Goal: Task Accomplishment & Management: Complete application form

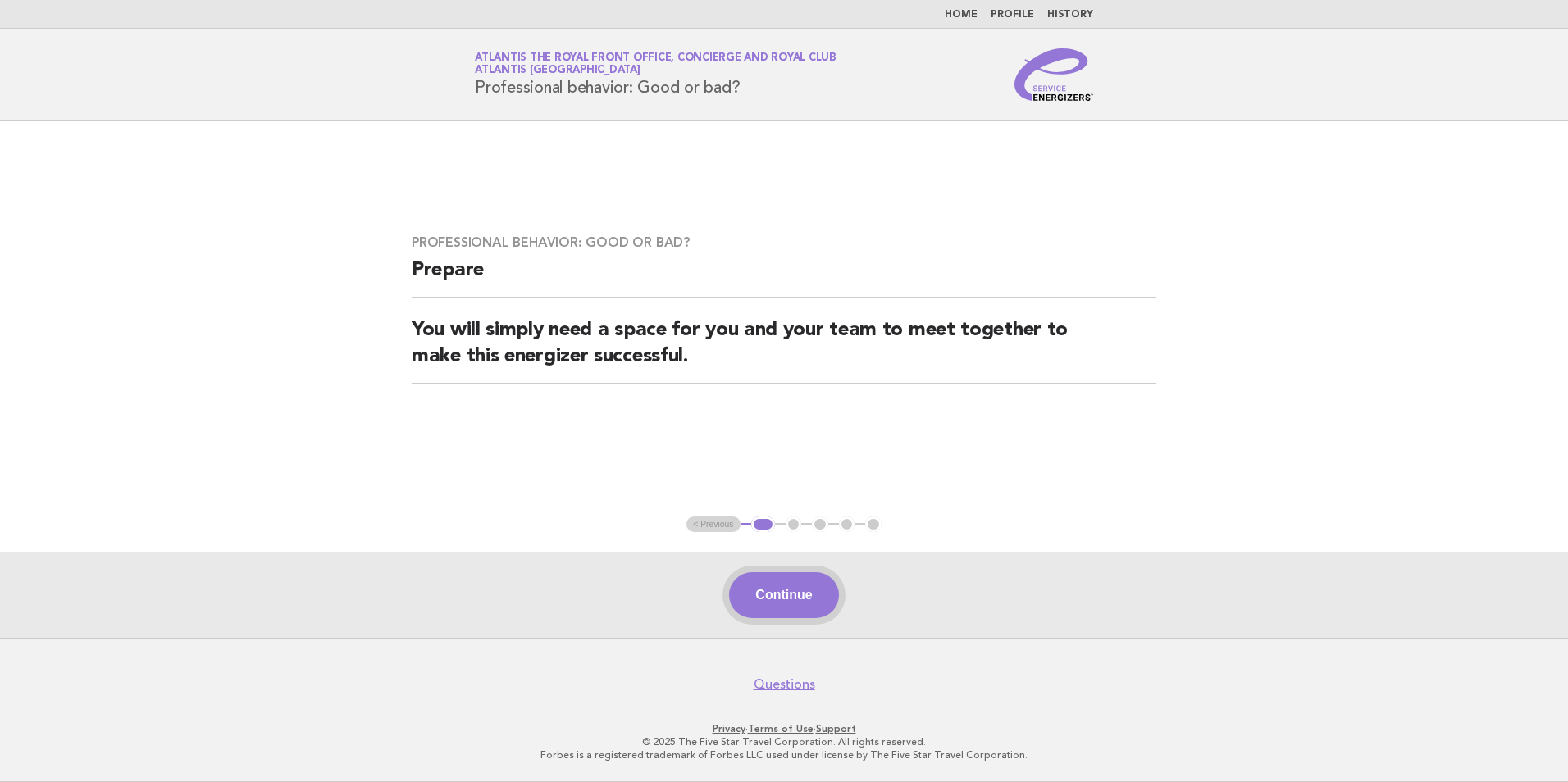
click at [784, 604] on button "Continue" at bounding box center [784, 595] width 109 height 46
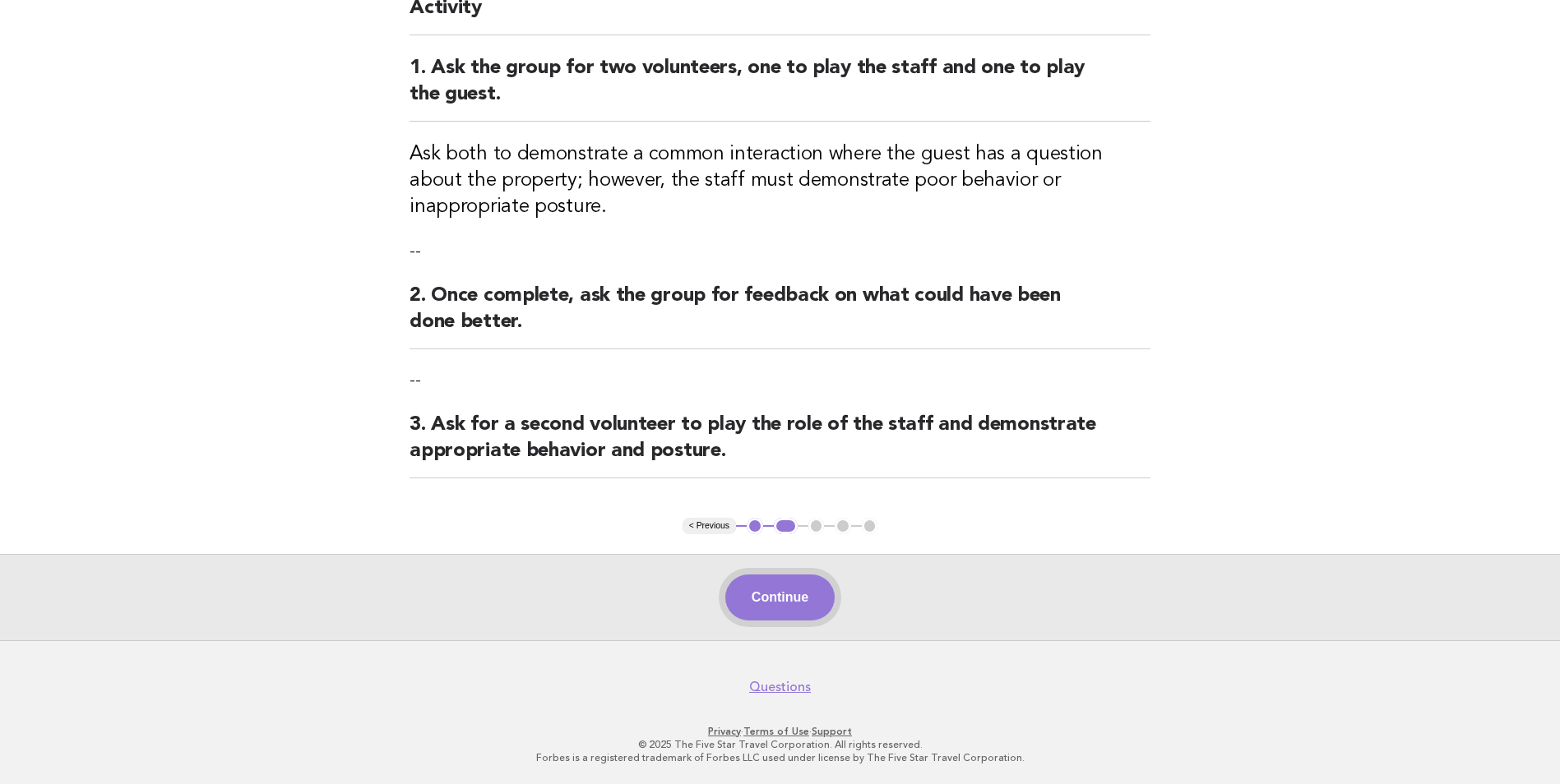
click at [792, 596] on button "Continue" at bounding box center [780, 597] width 110 height 46
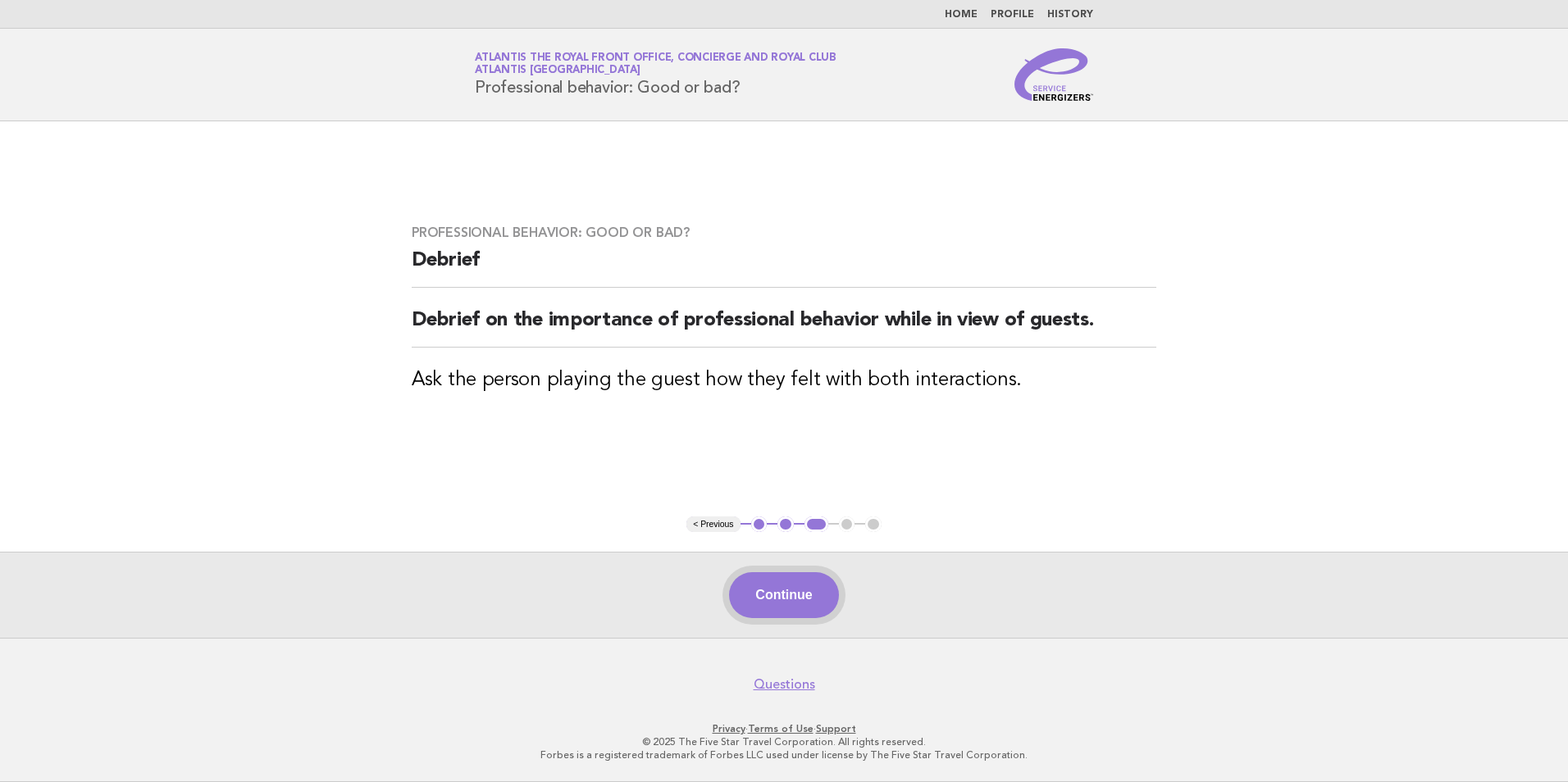
click at [785, 590] on button "Continue" at bounding box center [784, 595] width 109 height 46
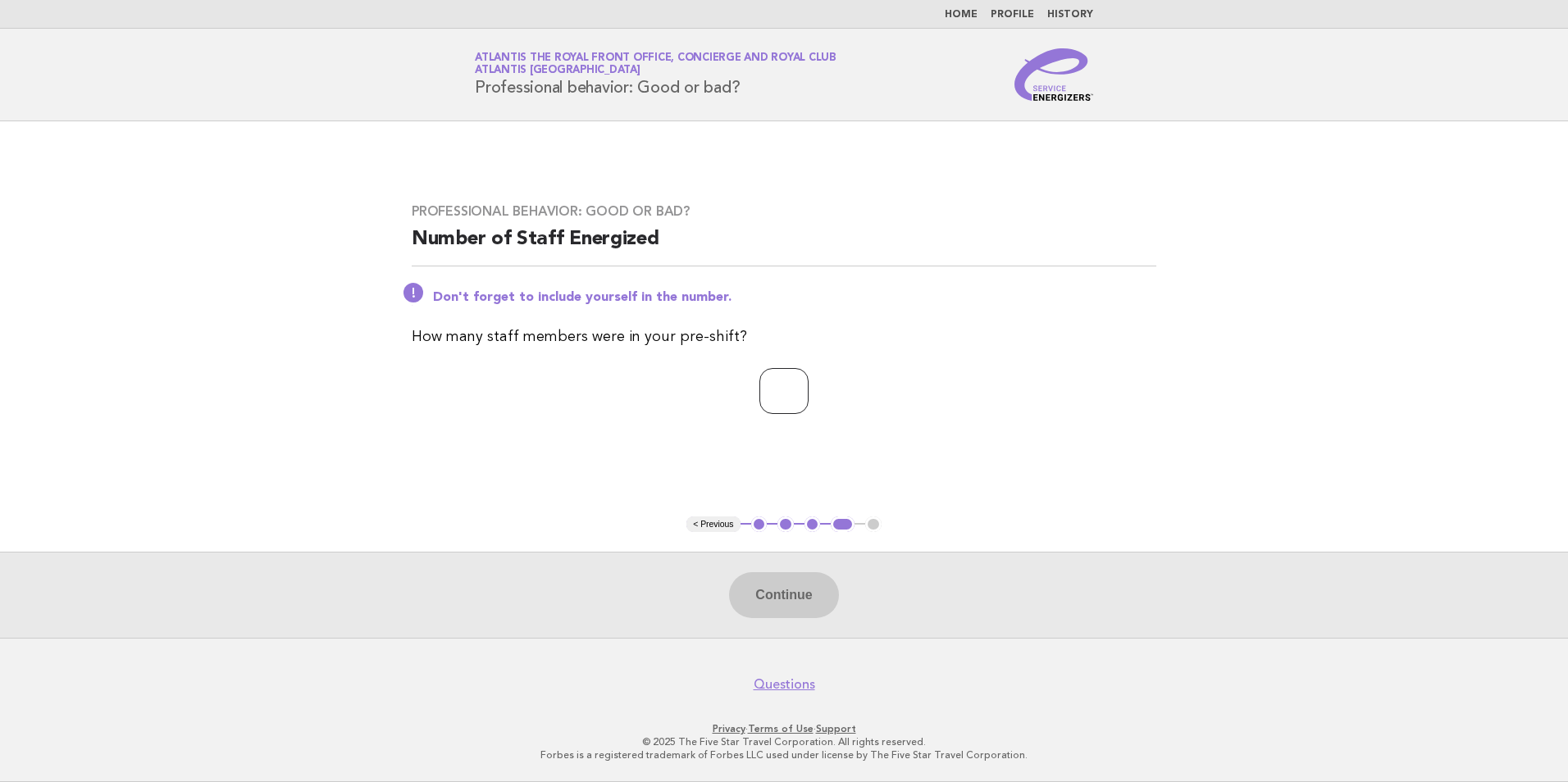
click at [795, 401] on input "number" at bounding box center [784, 391] width 49 height 46
type input "*"
click at [770, 597] on button "Continue" at bounding box center [784, 595] width 109 height 46
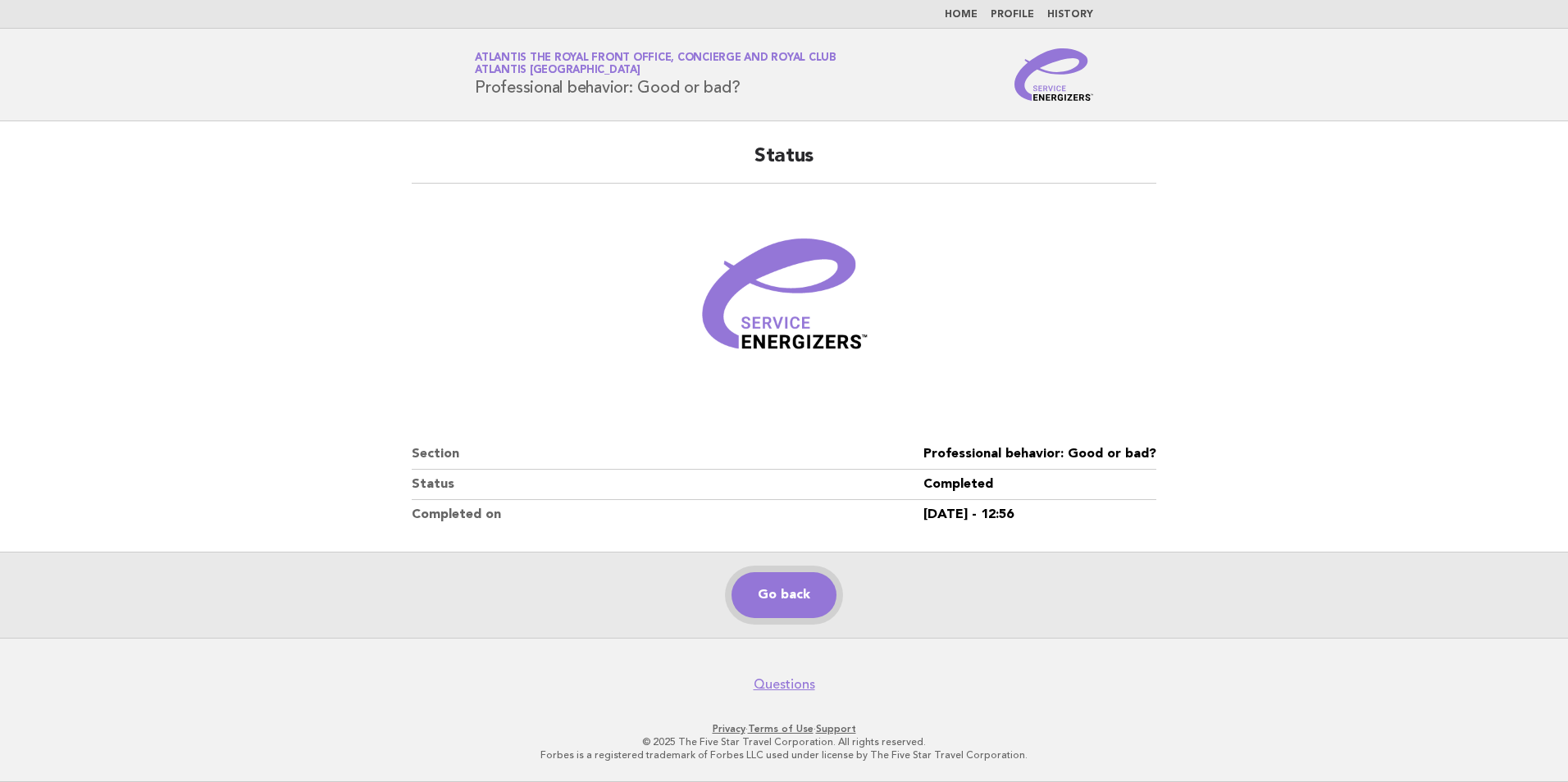
click at [770, 592] on link "Go back" at bounding box center [784, 595] width 105 height 46
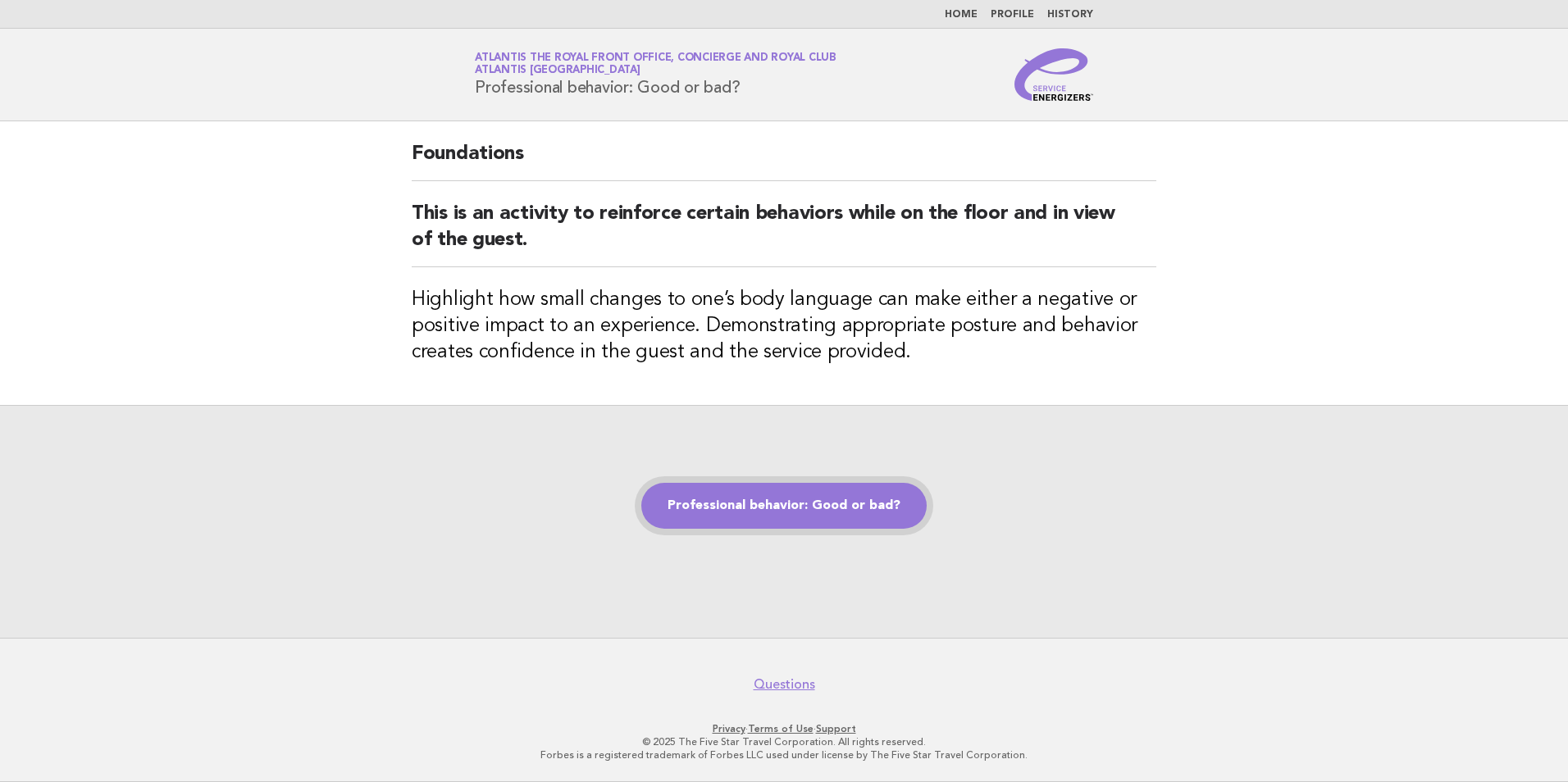
click at [821, 485] on link "Professional behavior: Good or bad?" at bounding box center [783, 506] width 285 height 46
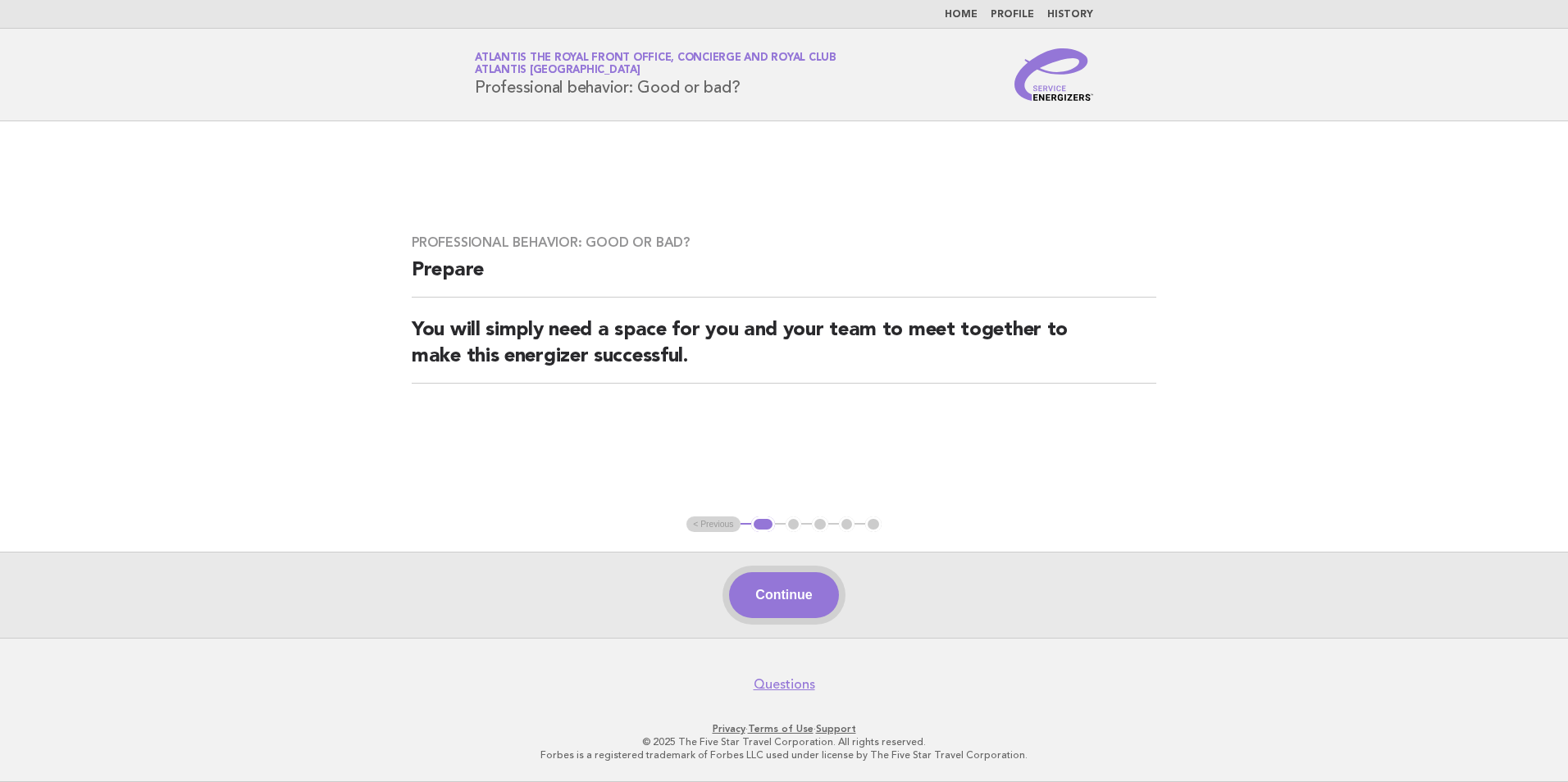
click at [766, 604] on button "Continue" at bounding box center [784, 595] width 109 height 46
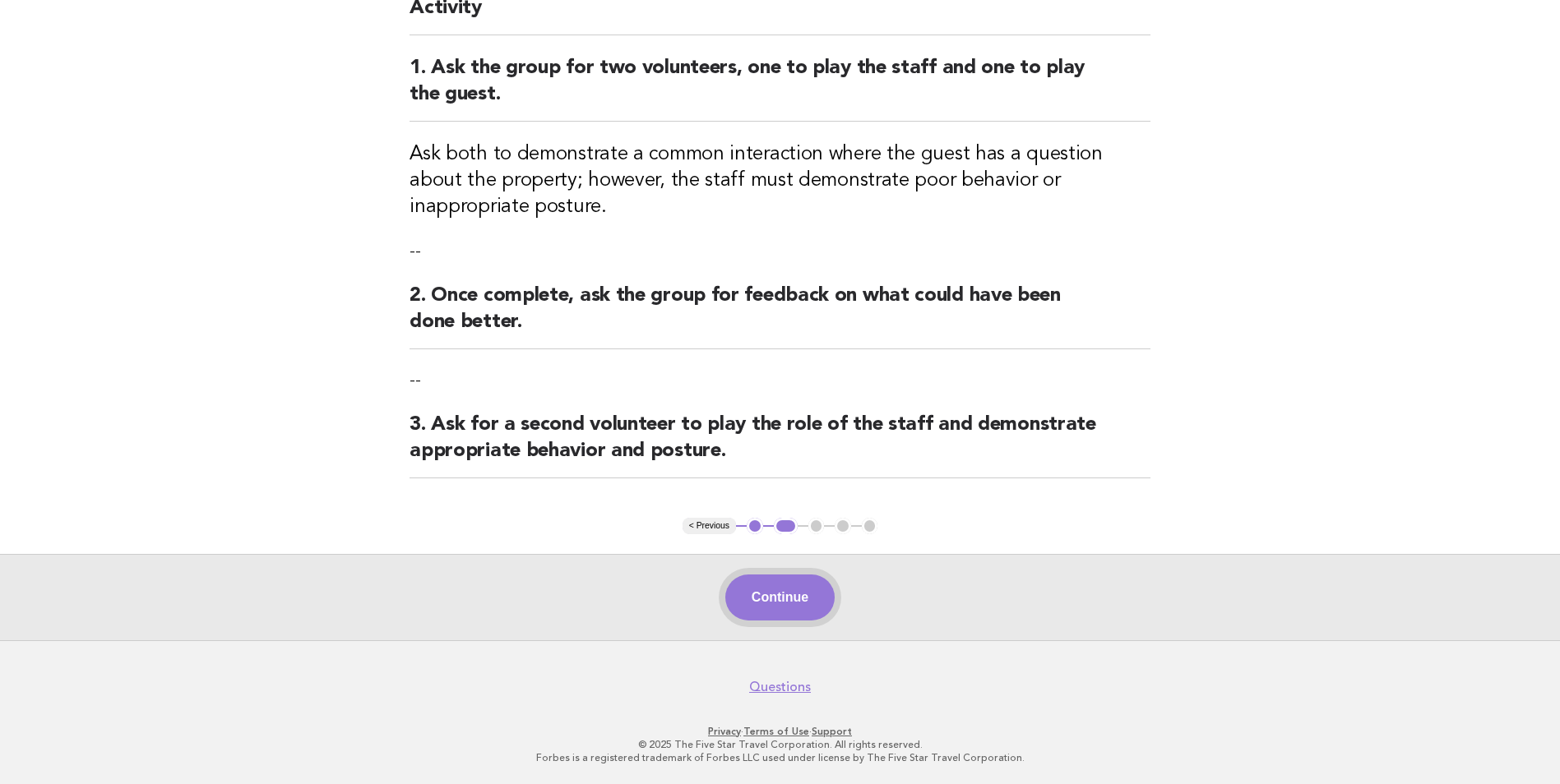
click at [782, 585] on button "Continue" at bounding box center [780, 597] width 110 height 46
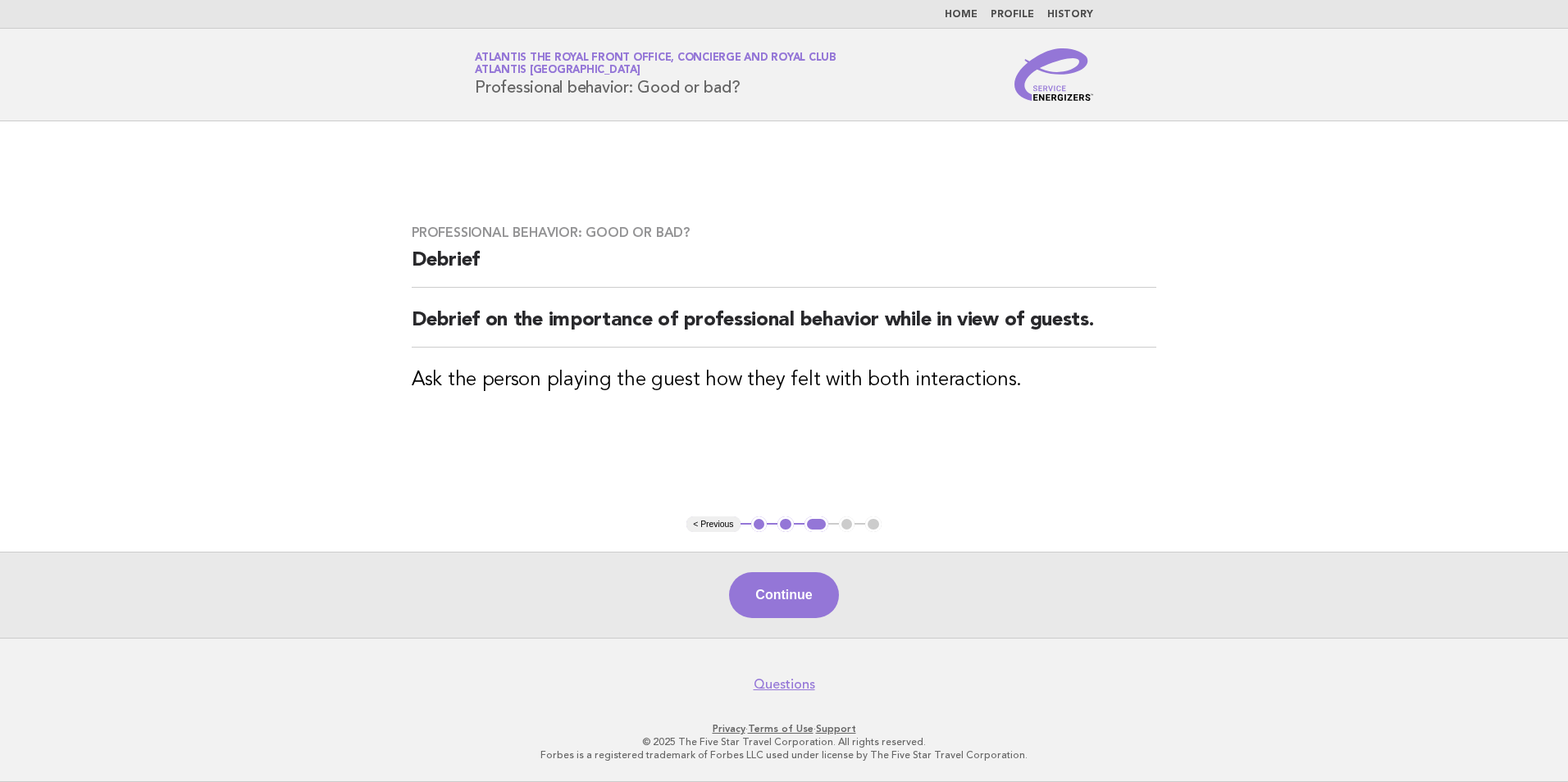
click at [780, 583] on button "Continue" at bounding box center [784, 595] width 109 height 46
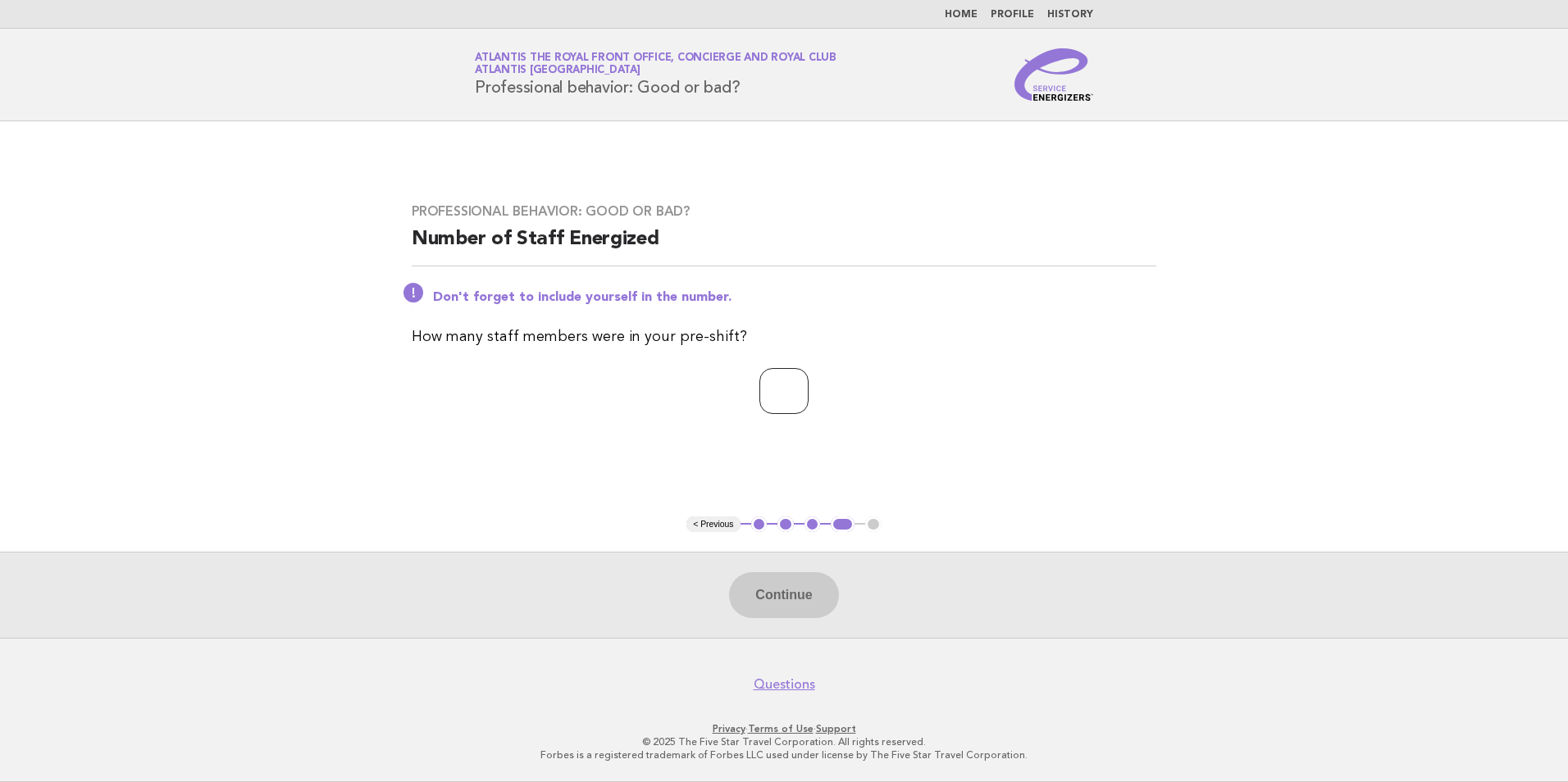
click at [761, 379] on input "number" at bounding box center [784, 391] width 49 height 46
type input "*"
click at [795, 612] on button "Continue" at bounding box center [784, 595] width 109 height 46
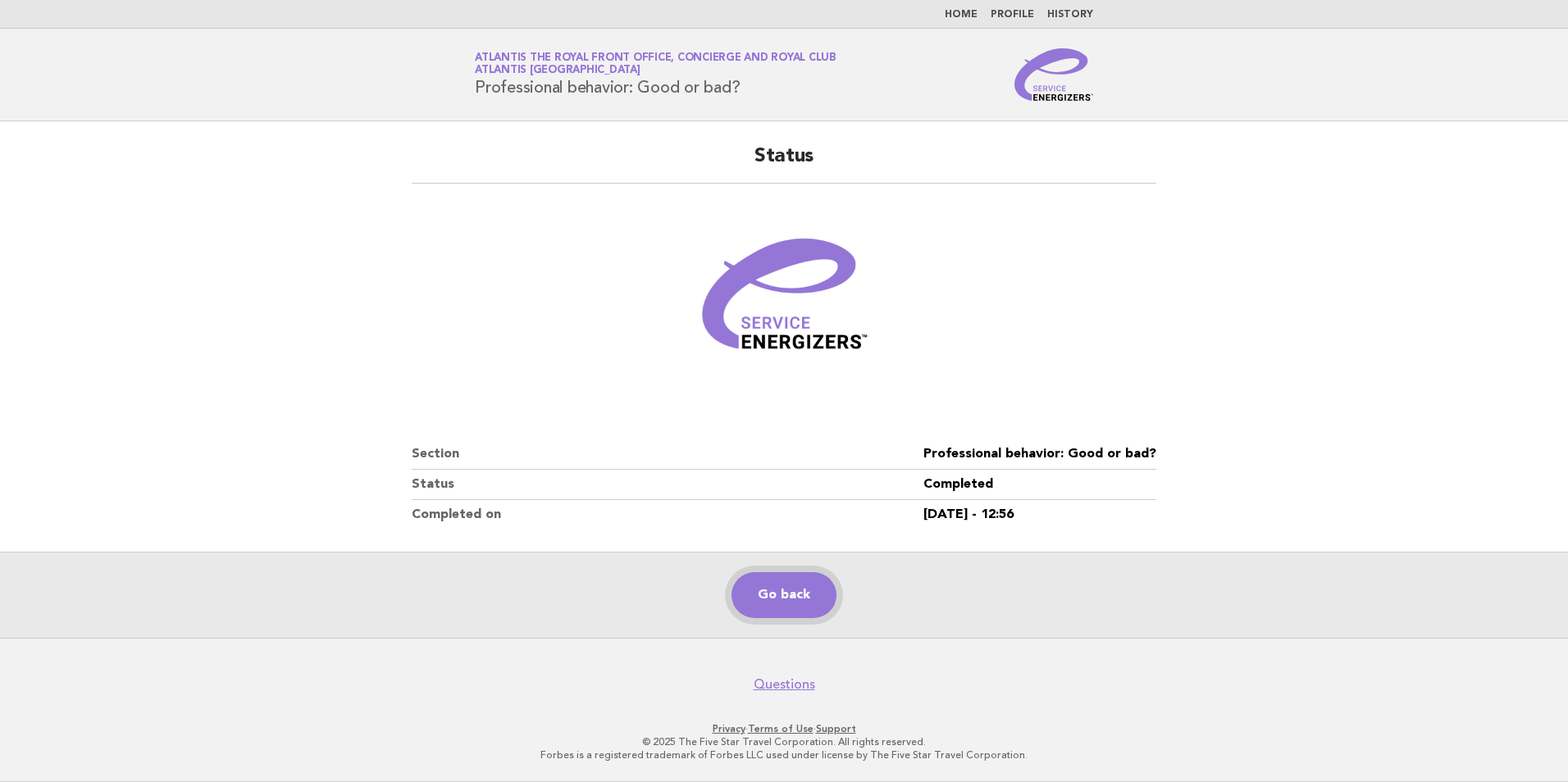
click at [797, 610] on link "Go back" at bounding box center [784, 595] width 105 height 46
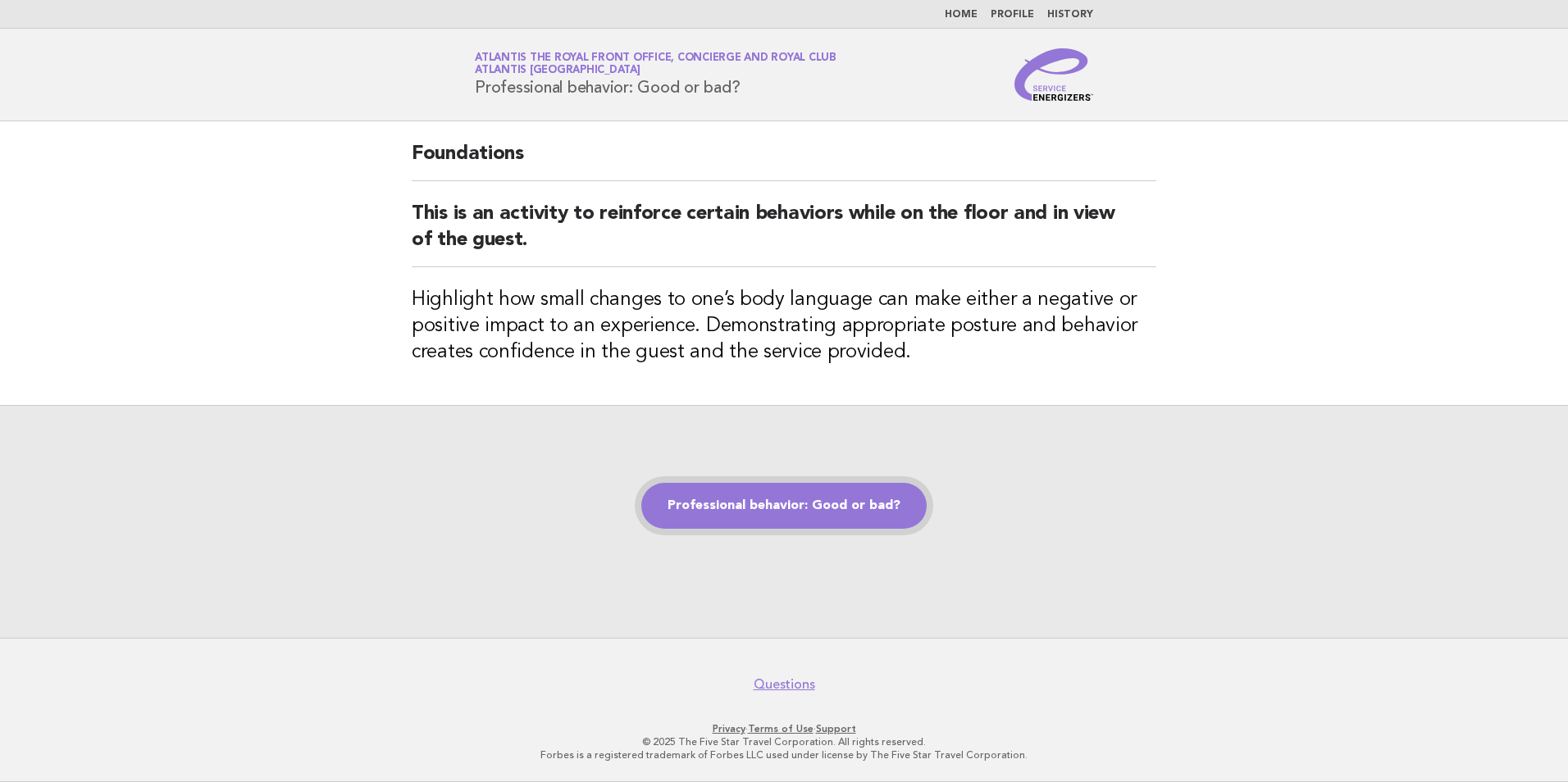
click at [872, 508] on link "Professional behavior: Good or bad?" at bounding box center [783, 506] width 285 height 46
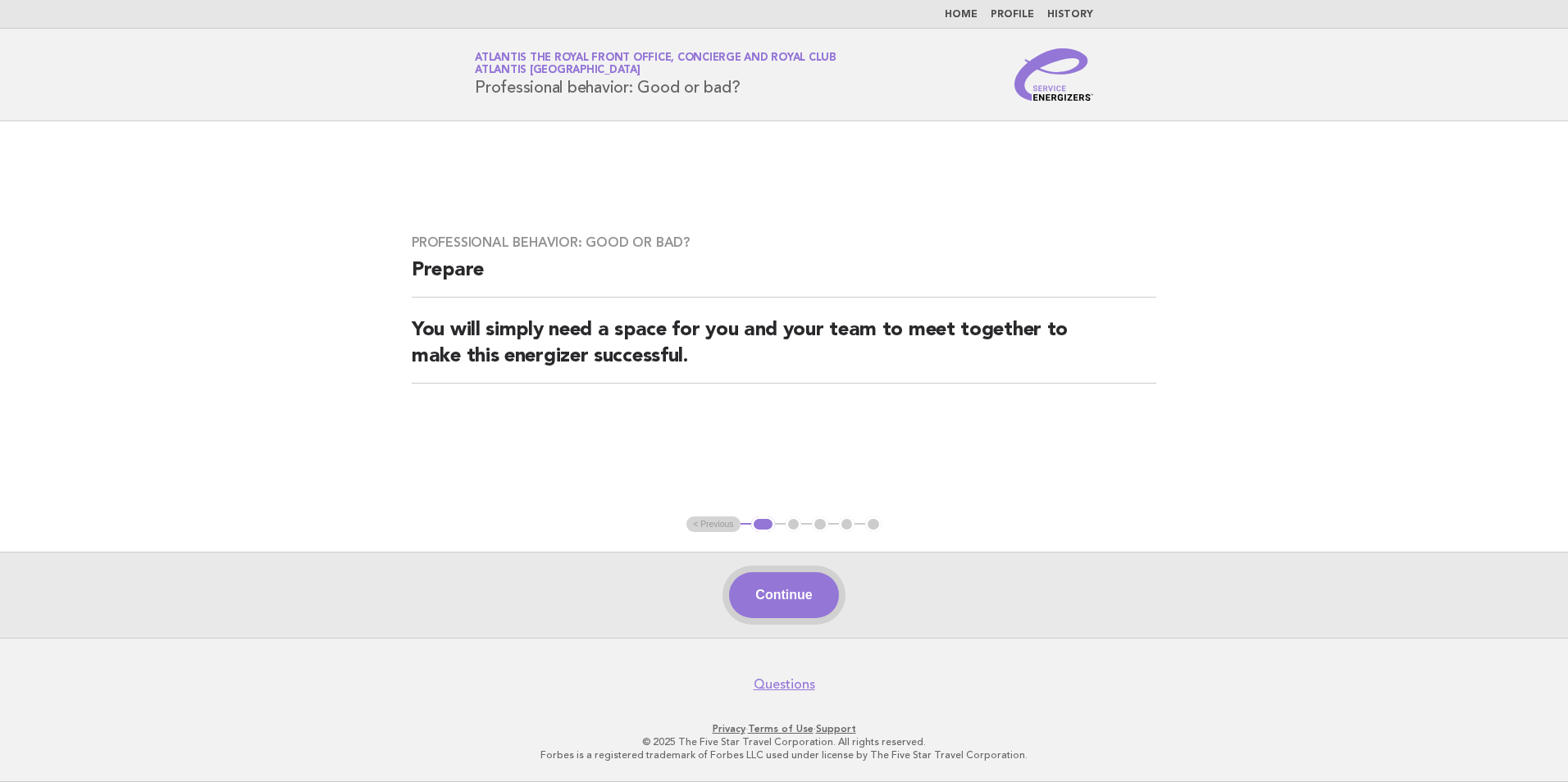
click at [813, 605] on button "Continue" at bounding box center [784, 595] width 109 height 46
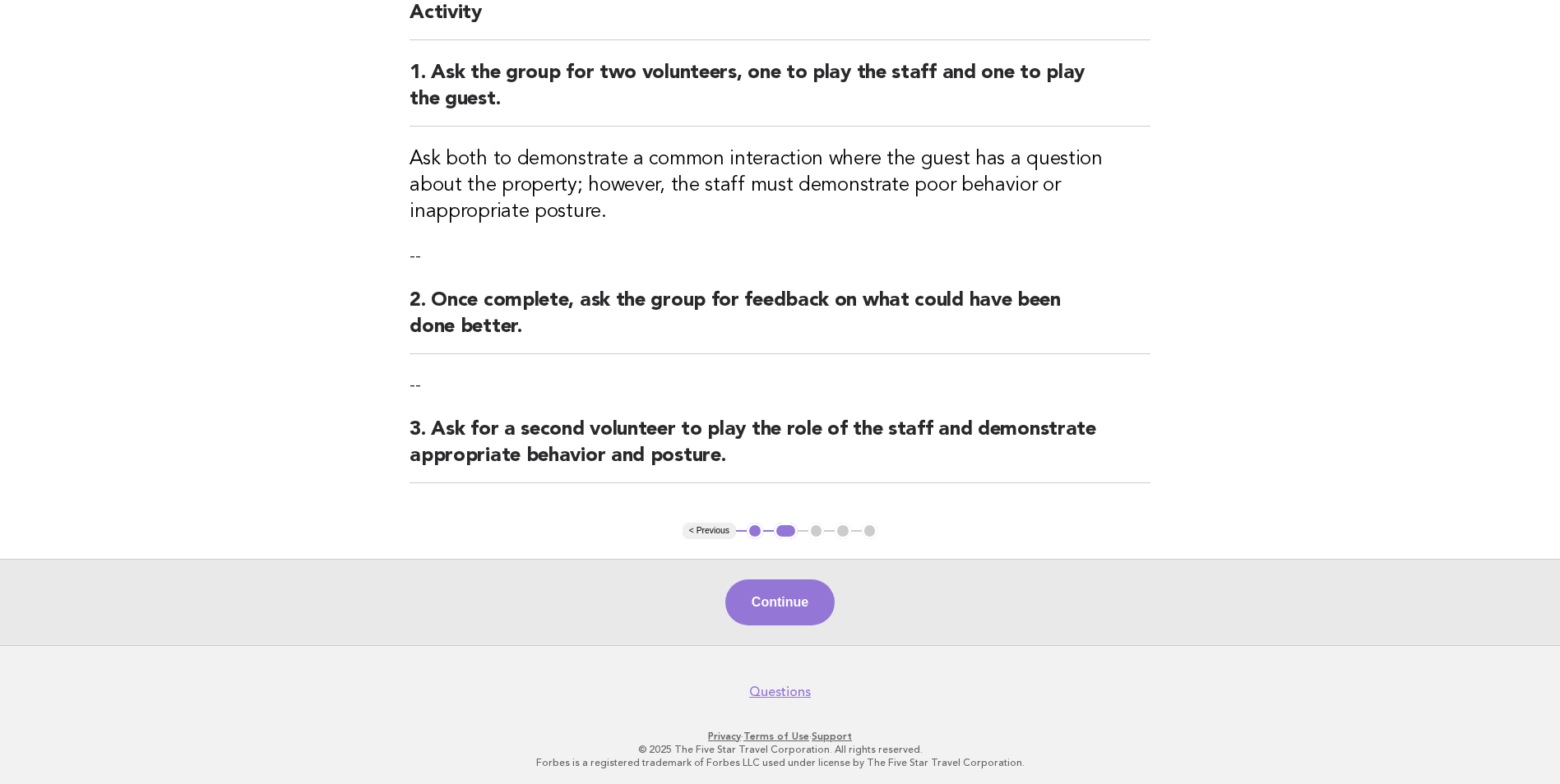
scroll to position [169, 0]
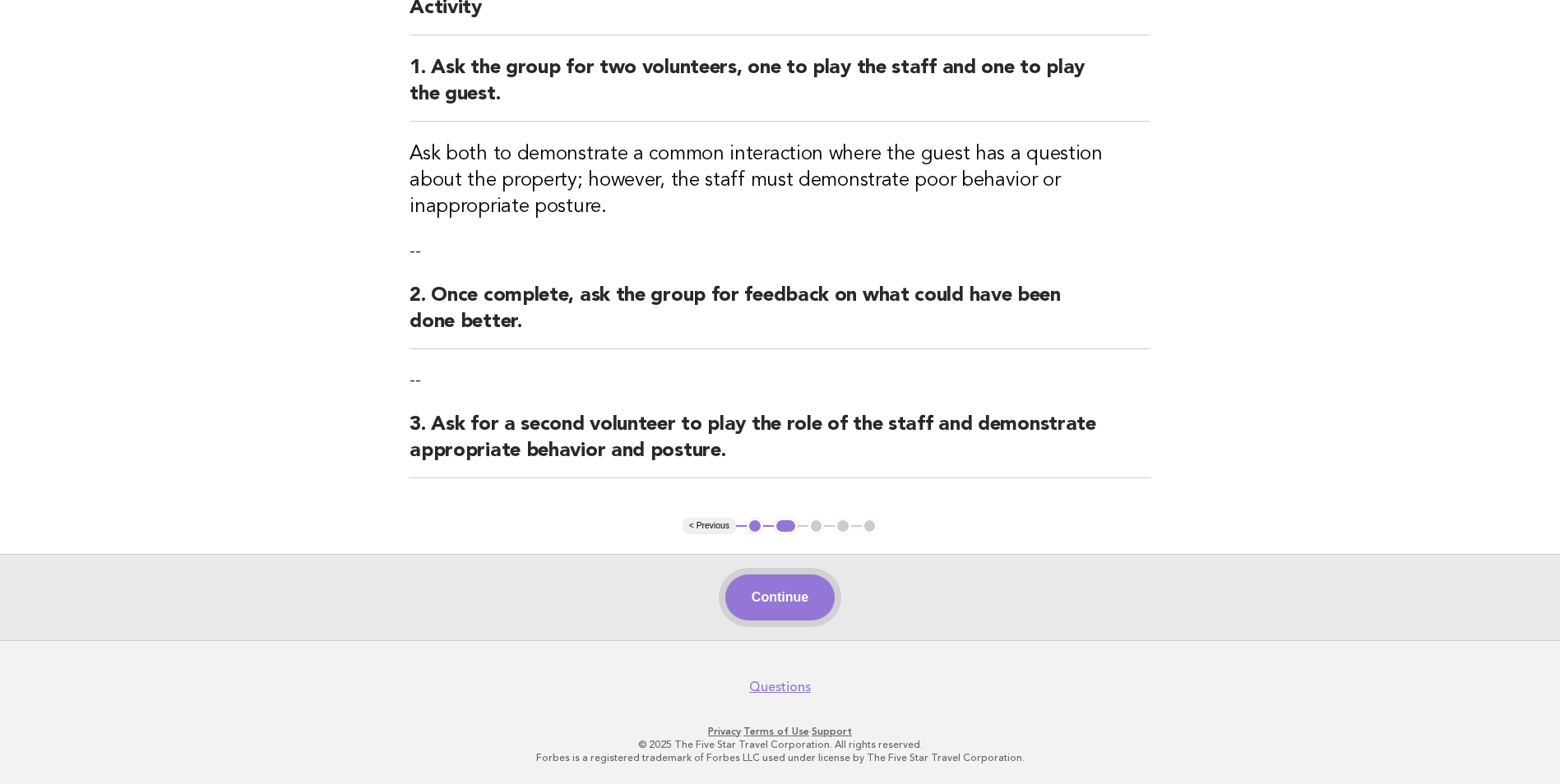
click at [790, 604] on button "Continue" at bounding box center [780, 597] width 110 height 46
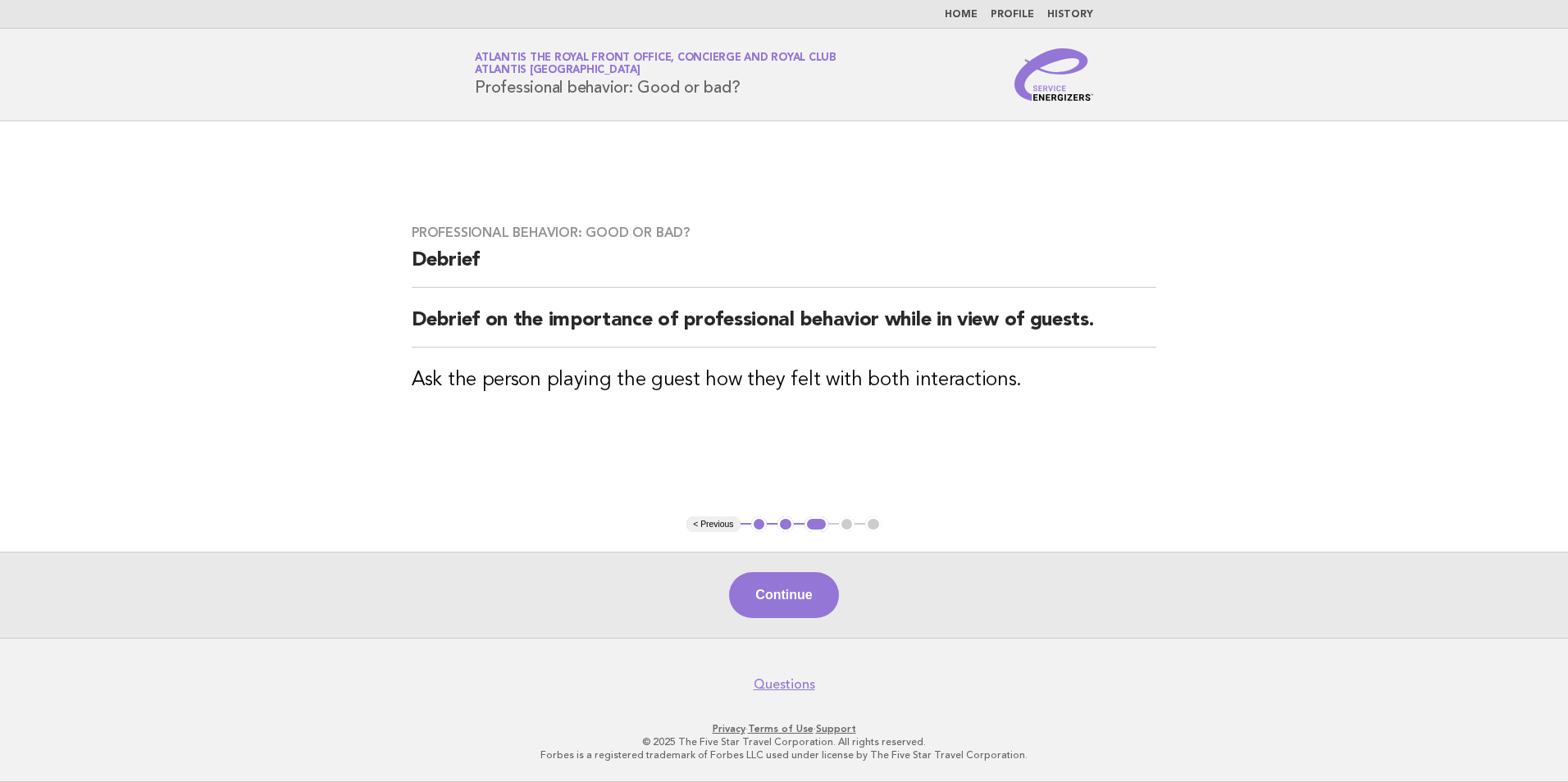
click at [788, 603] on button "Continue" at bounding box center [784, 595] width 109 height 46
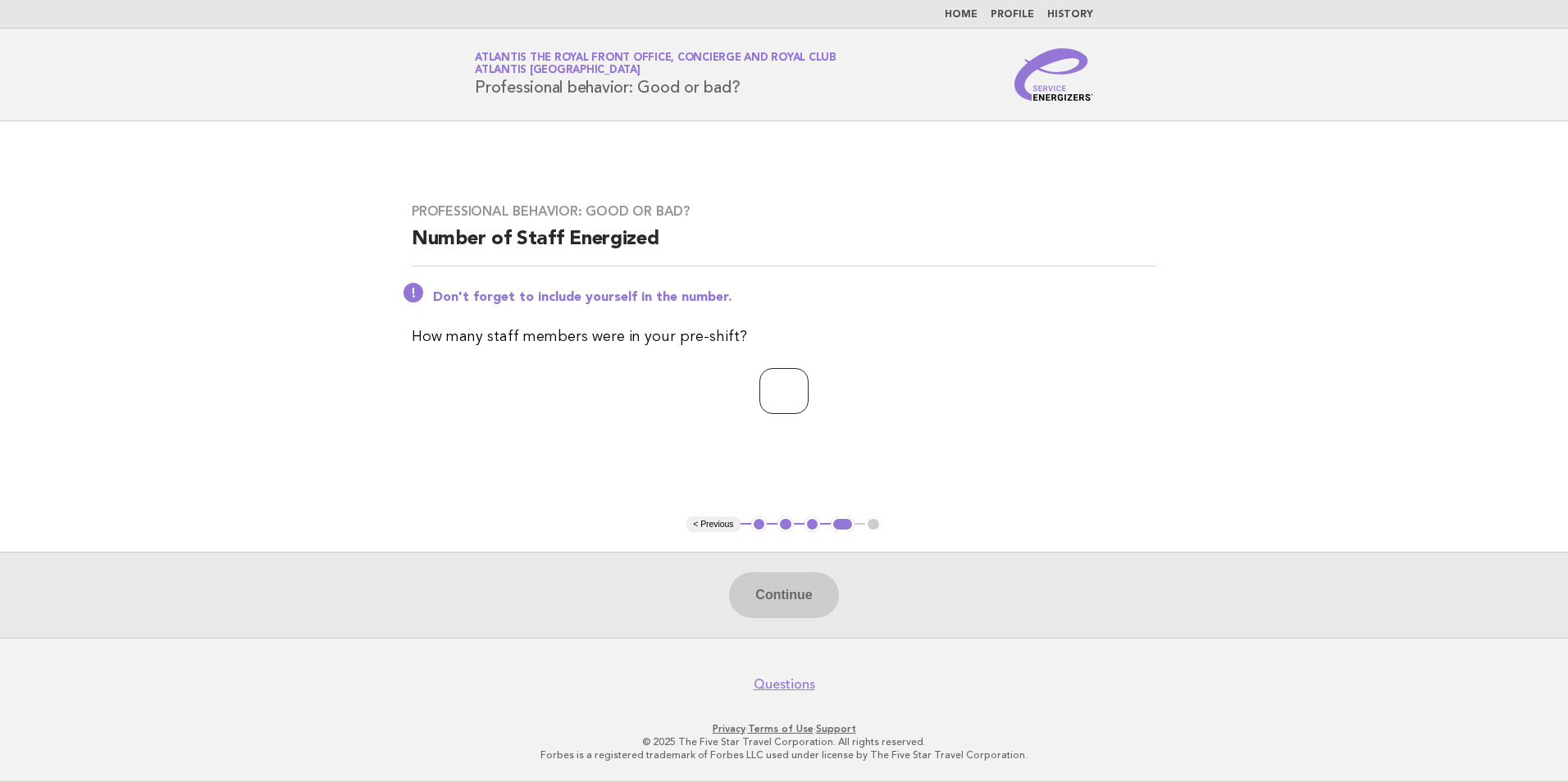
click at [772, 387] on input "number" at bounding box center [784, 391] width 49 height 46
type input "*"
click at [806, 609] on button "Continue" at bounding box center [784, 595] width 109 height 46
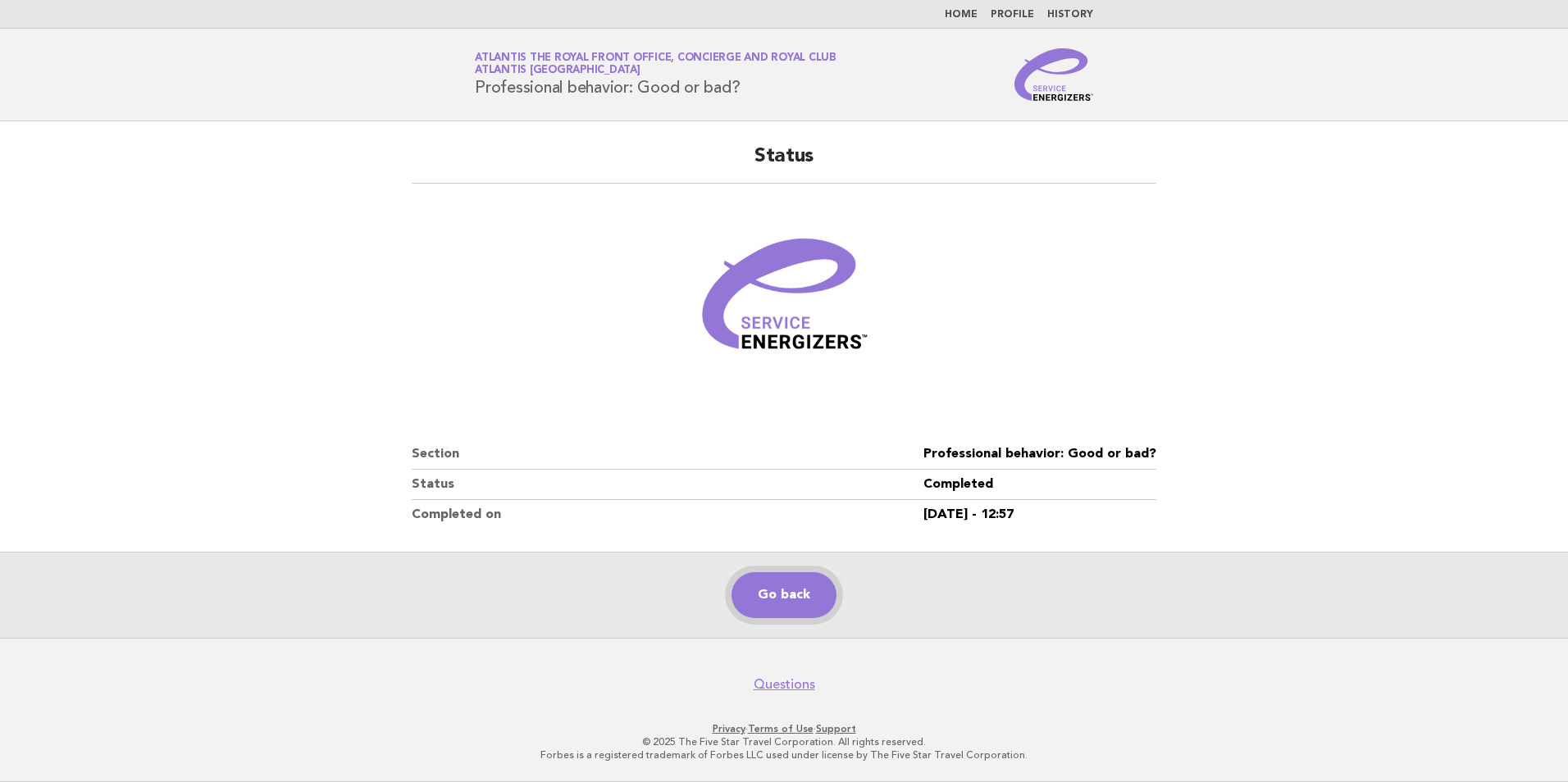
click at [806, 609] on link "Go back" at bounding box center [784, 595] width 105 height 46
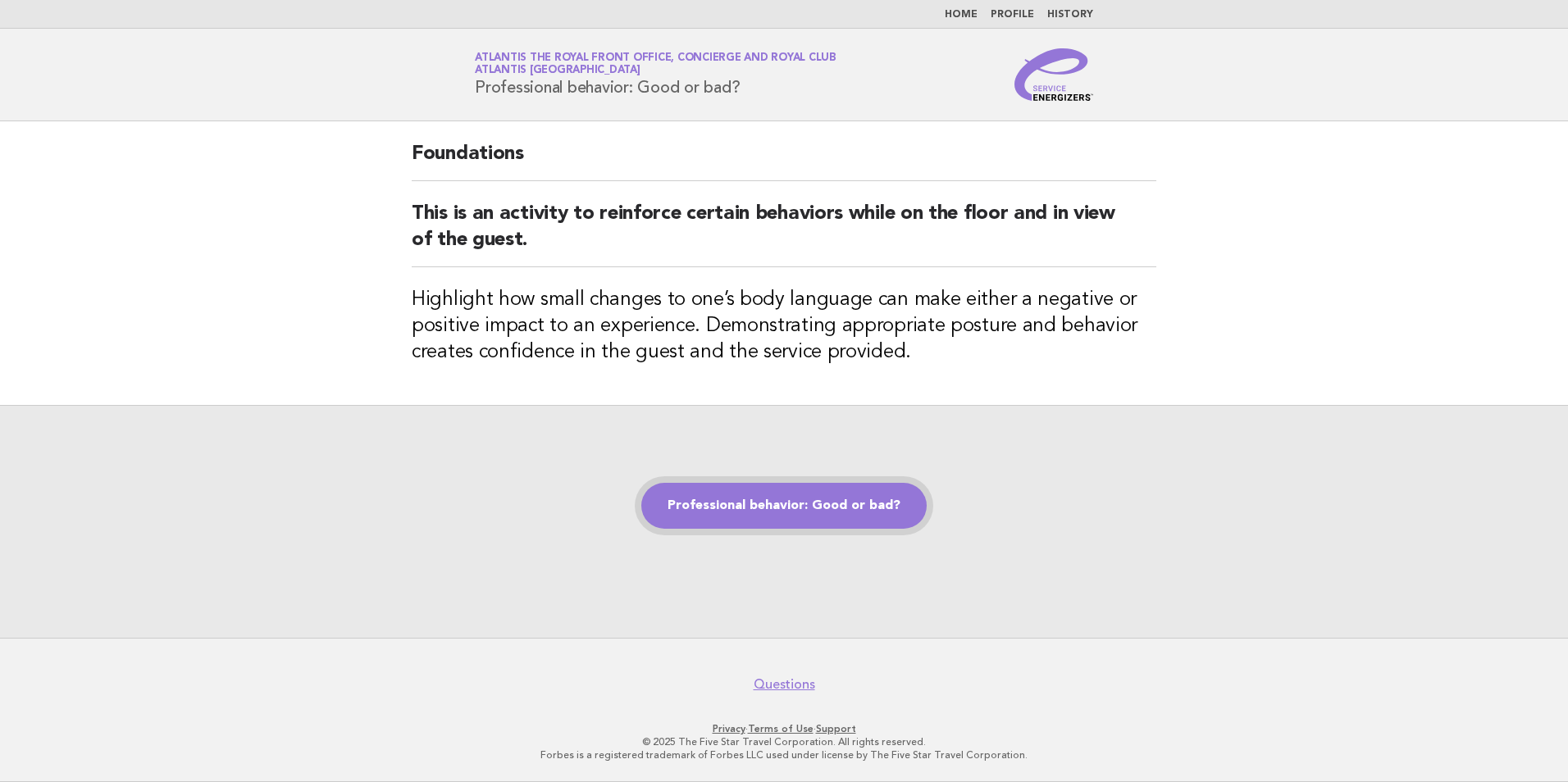
click at [803, 495] on link "Professional behavior: Good or bad?" at bounding box center [783, 506] width 285 height 46
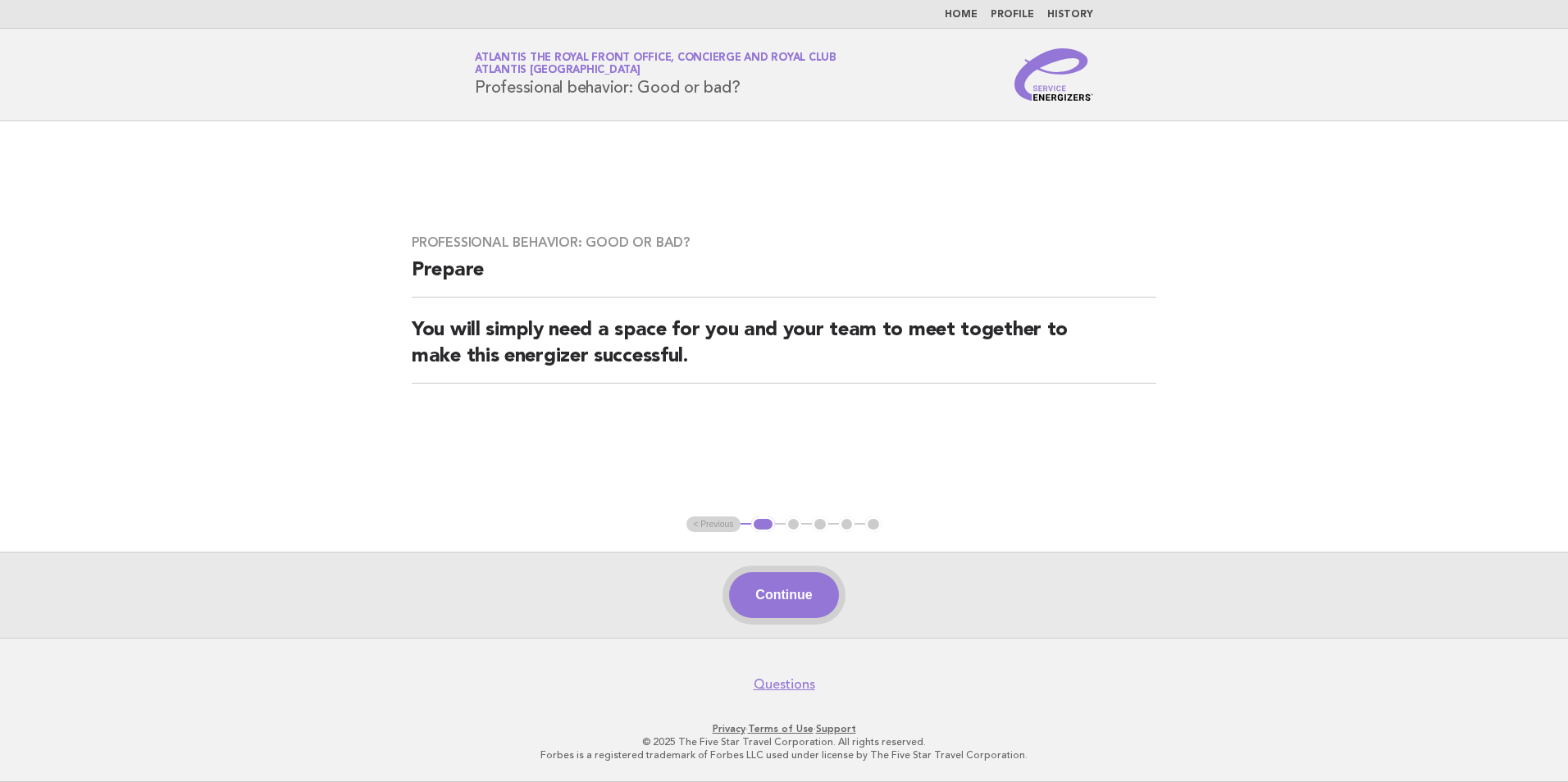
click at [792, 583] on button "Continue" at bounding box center [784, 595] width 109 height 46
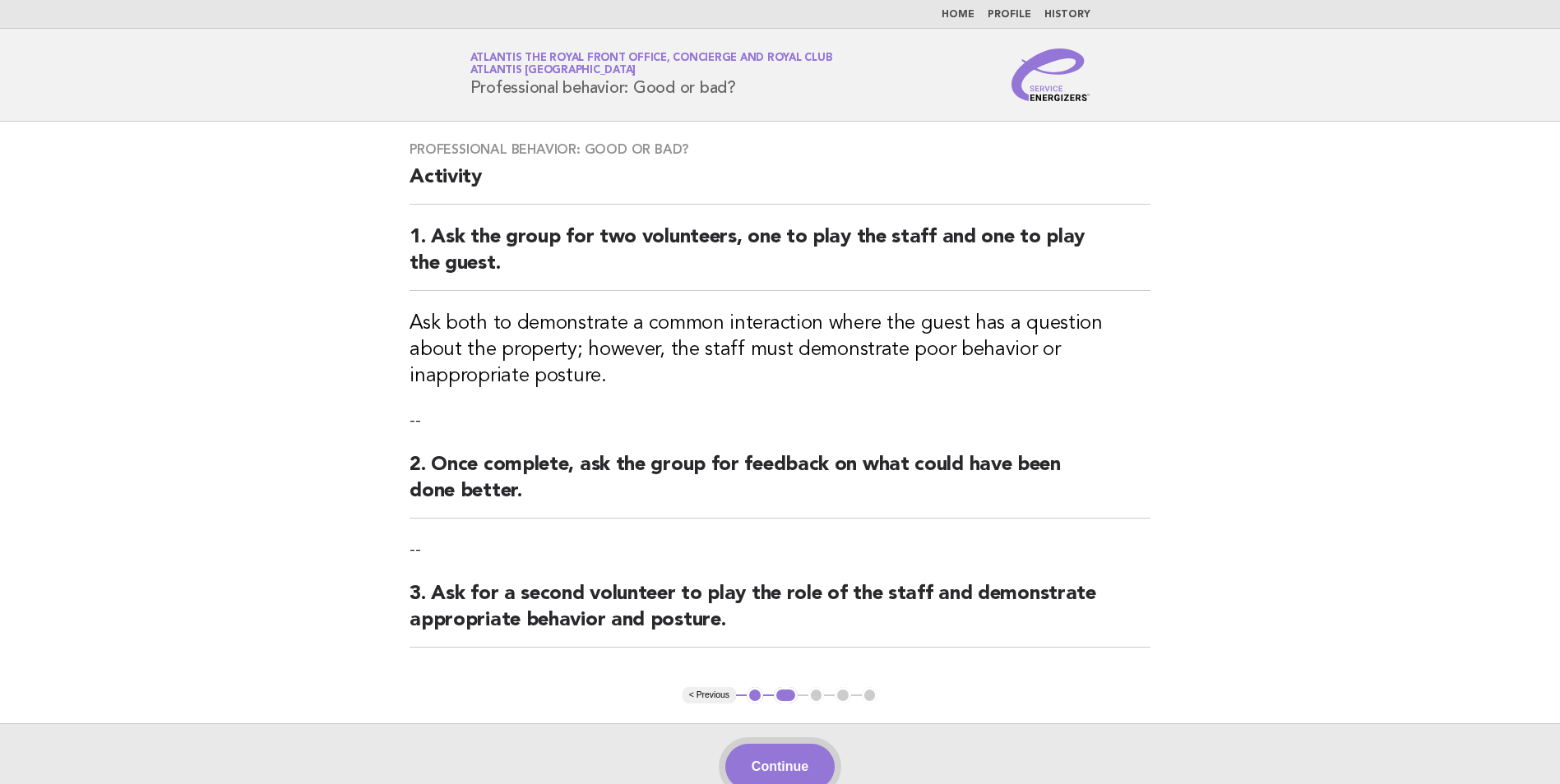
click at [747, 756] on button "Continue" at bounding box center [780, 767] width 110 height 46
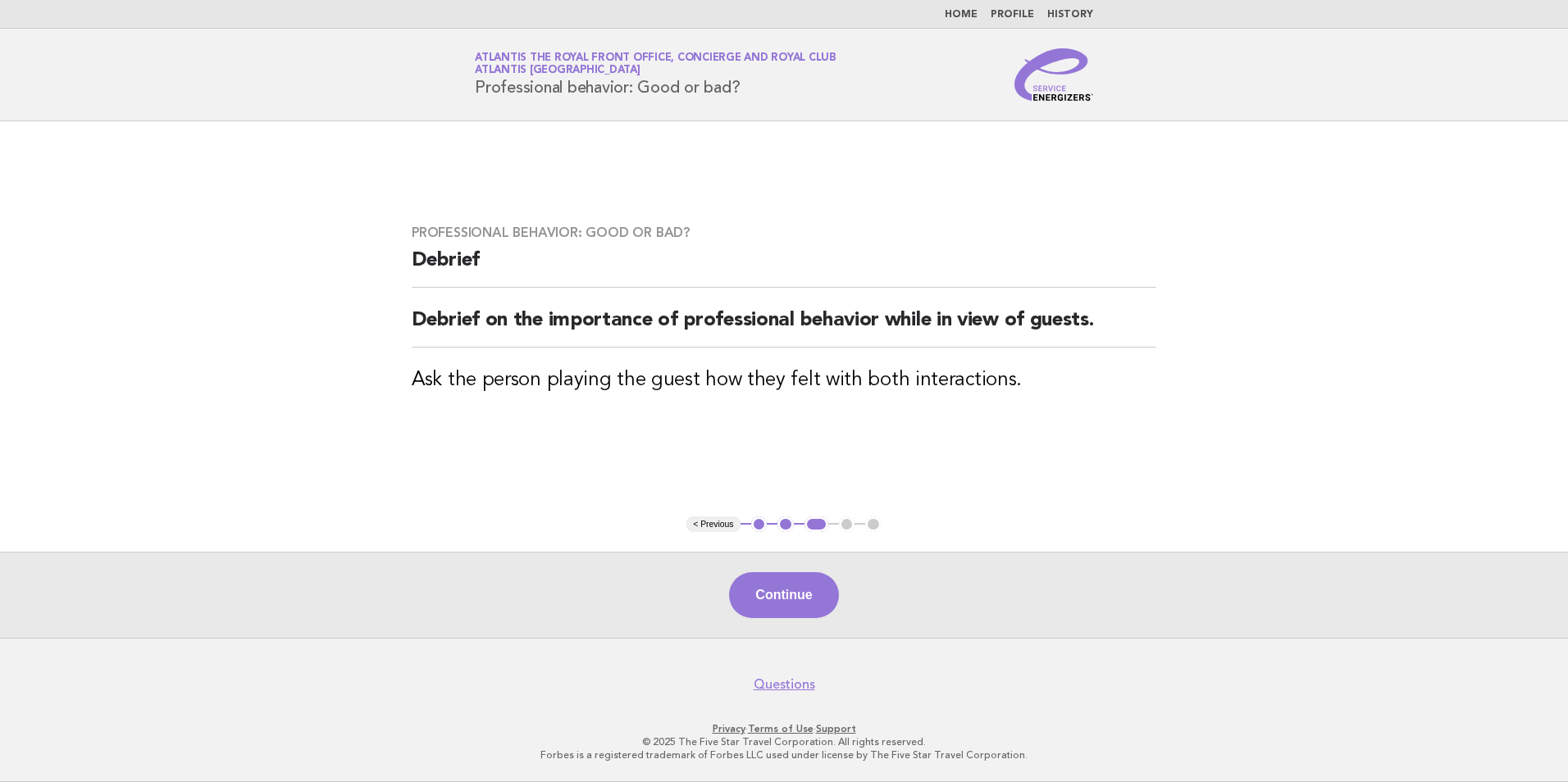
click at [781, 603] on button "Continue" at bounding box center [784, 595] width 109 height 46
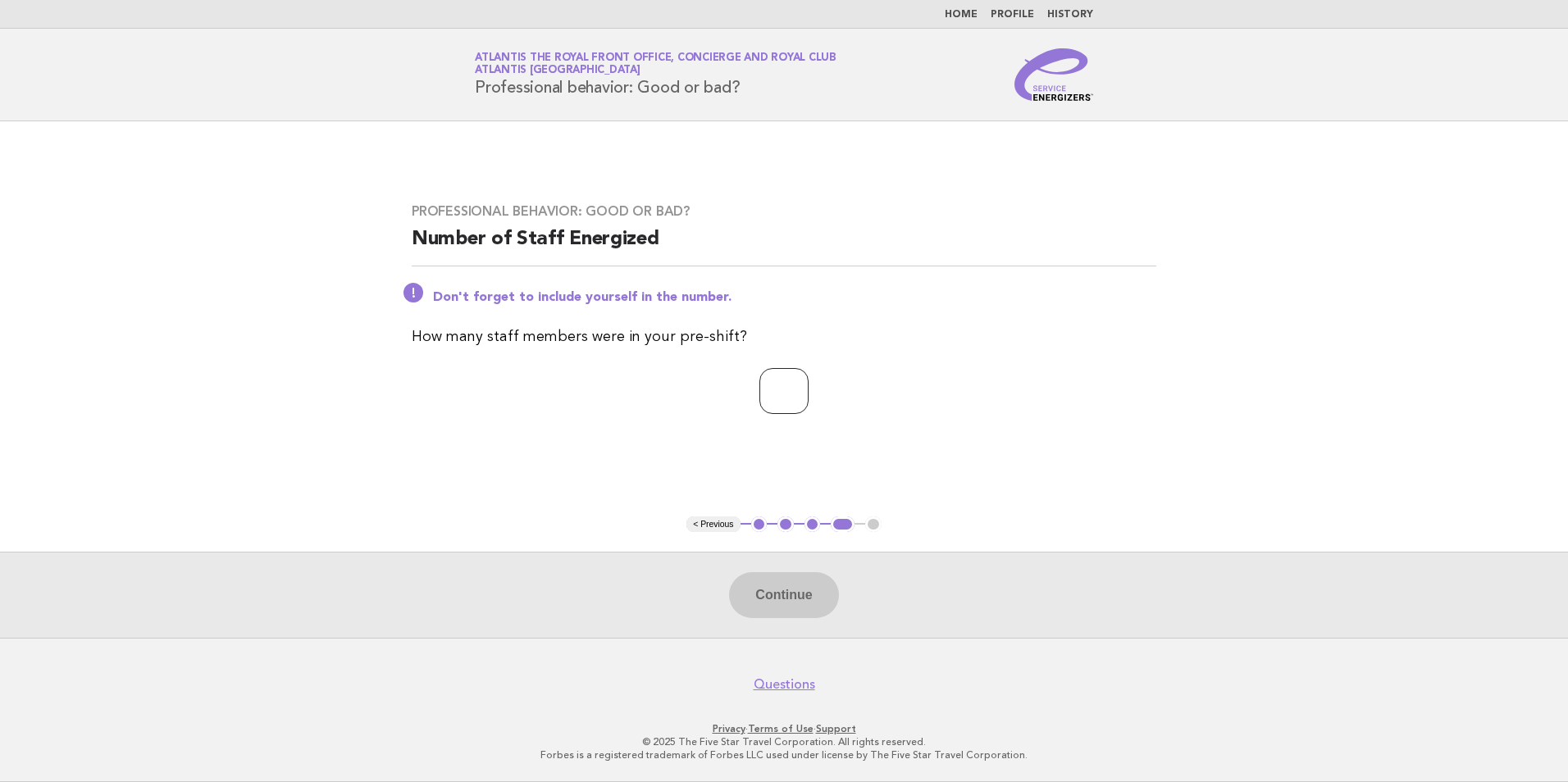
click at [762, 389] on input "number" at bounding box center [784, 391] width 49 height 46
type input "*"
click at [808, 585] on button "Continue" at bounding box center [784, 595] width 109 height 46
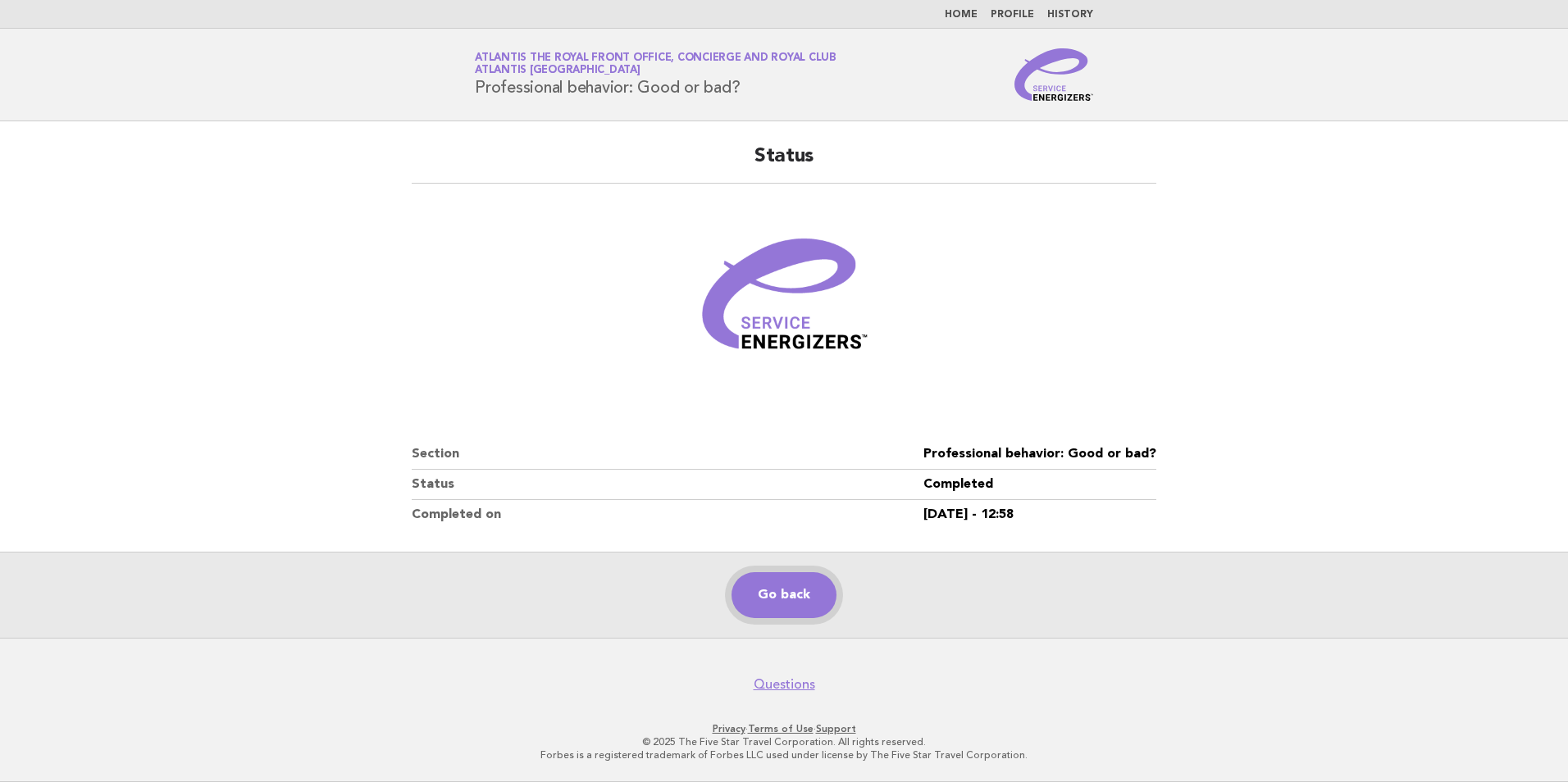
click at [808, 585] on link "Go back" at bounding box center [784, 595] width 105 height 46
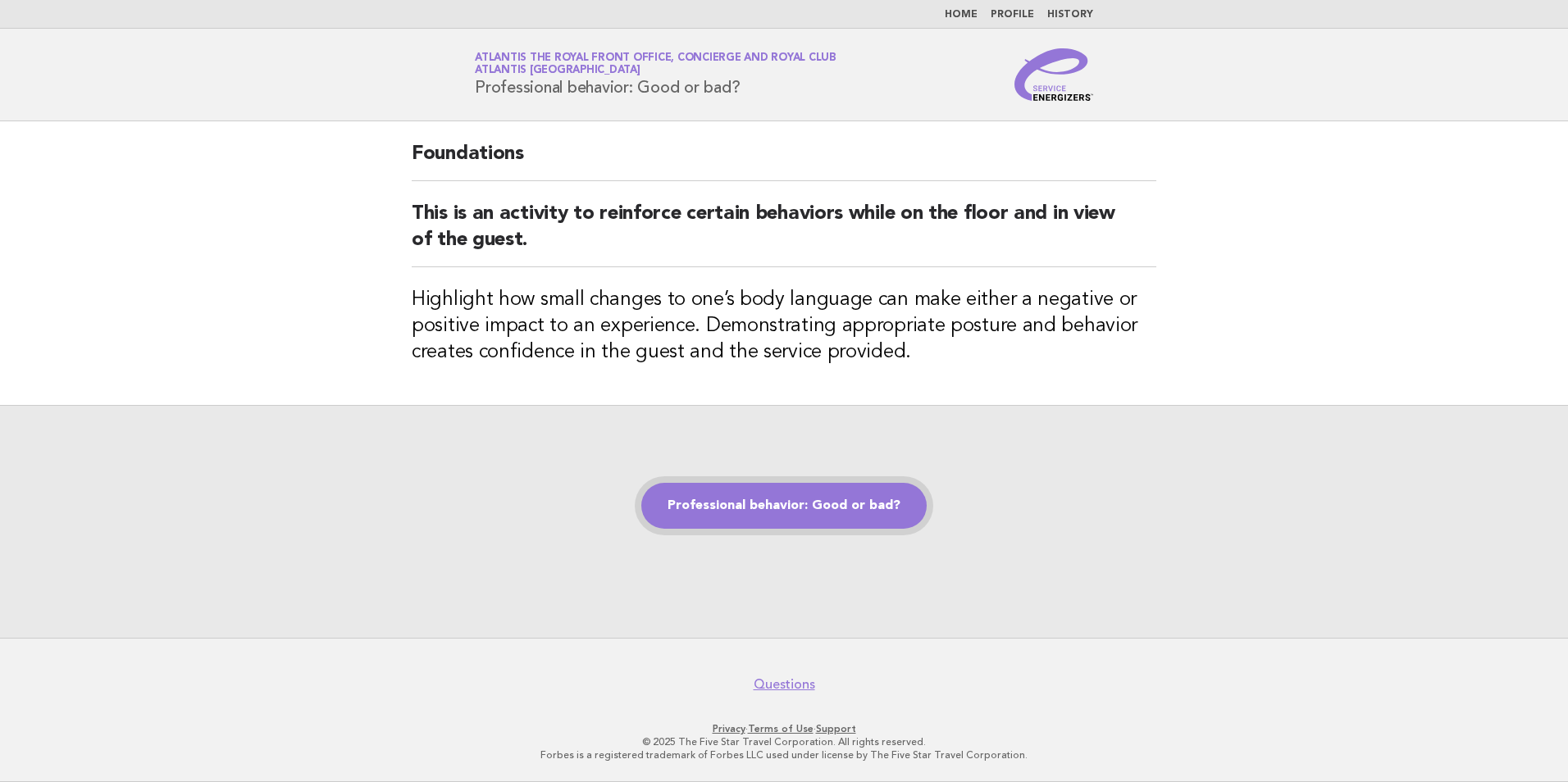
click at [864, 511] on link "Professional behavior: Good or bad?" at bounding box center [783, 506] width 285 height 46
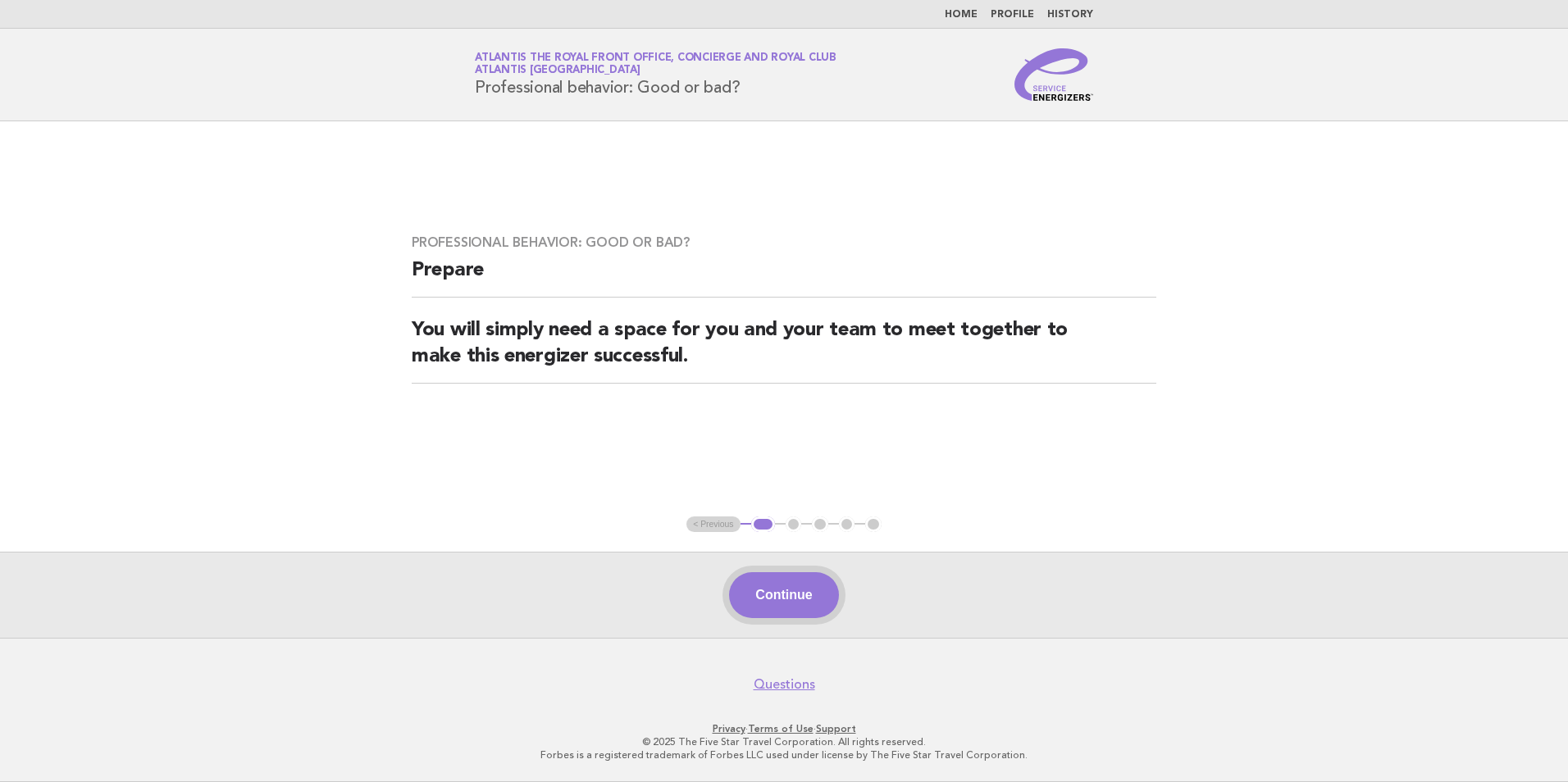
click at [768, 594] on button "Continue" at bounding box center [784, 595] width 109 height 46
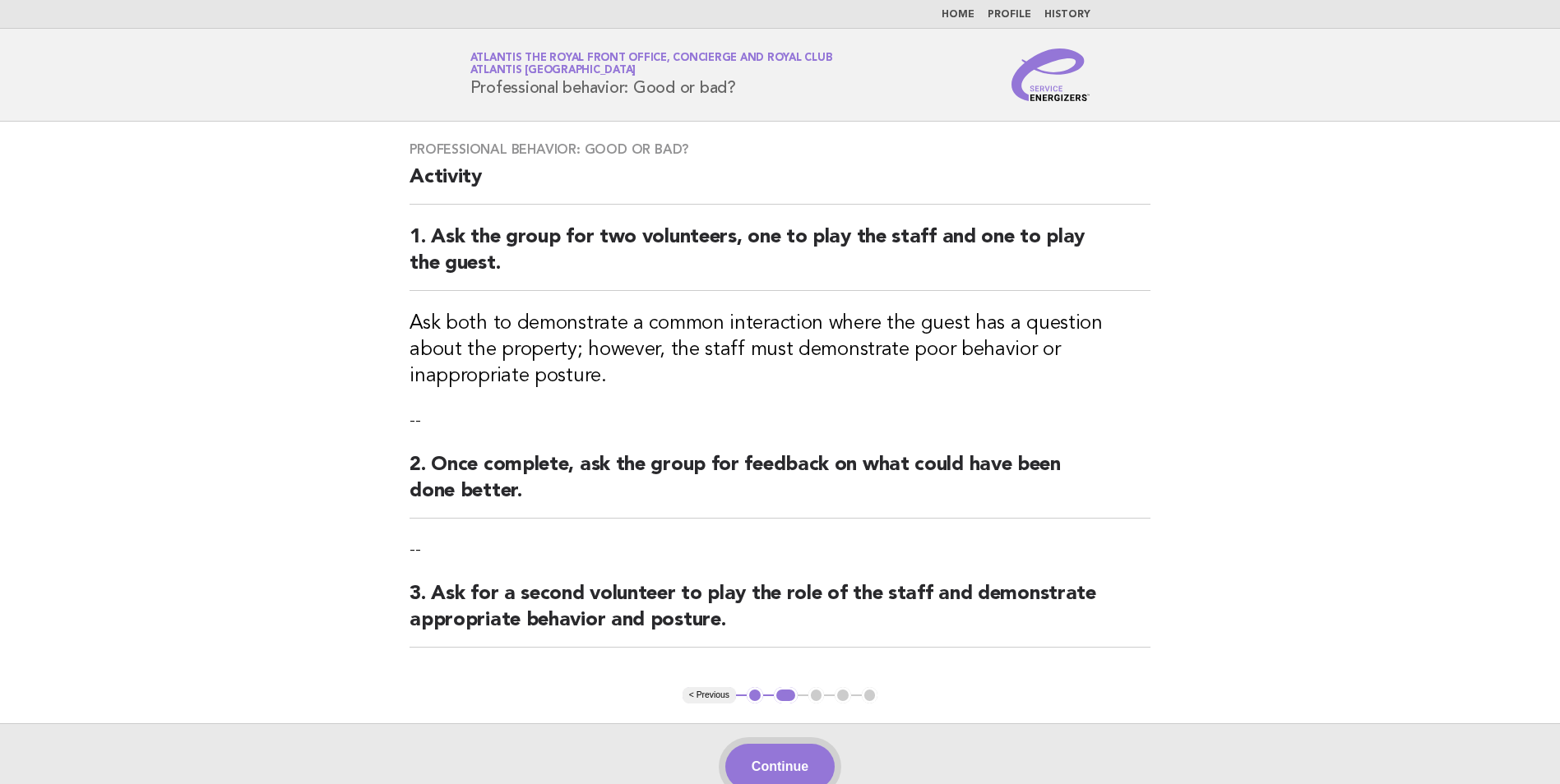
click at [763, 762] on button "Continue" at bounding box center [780, 767] width 110 height 46
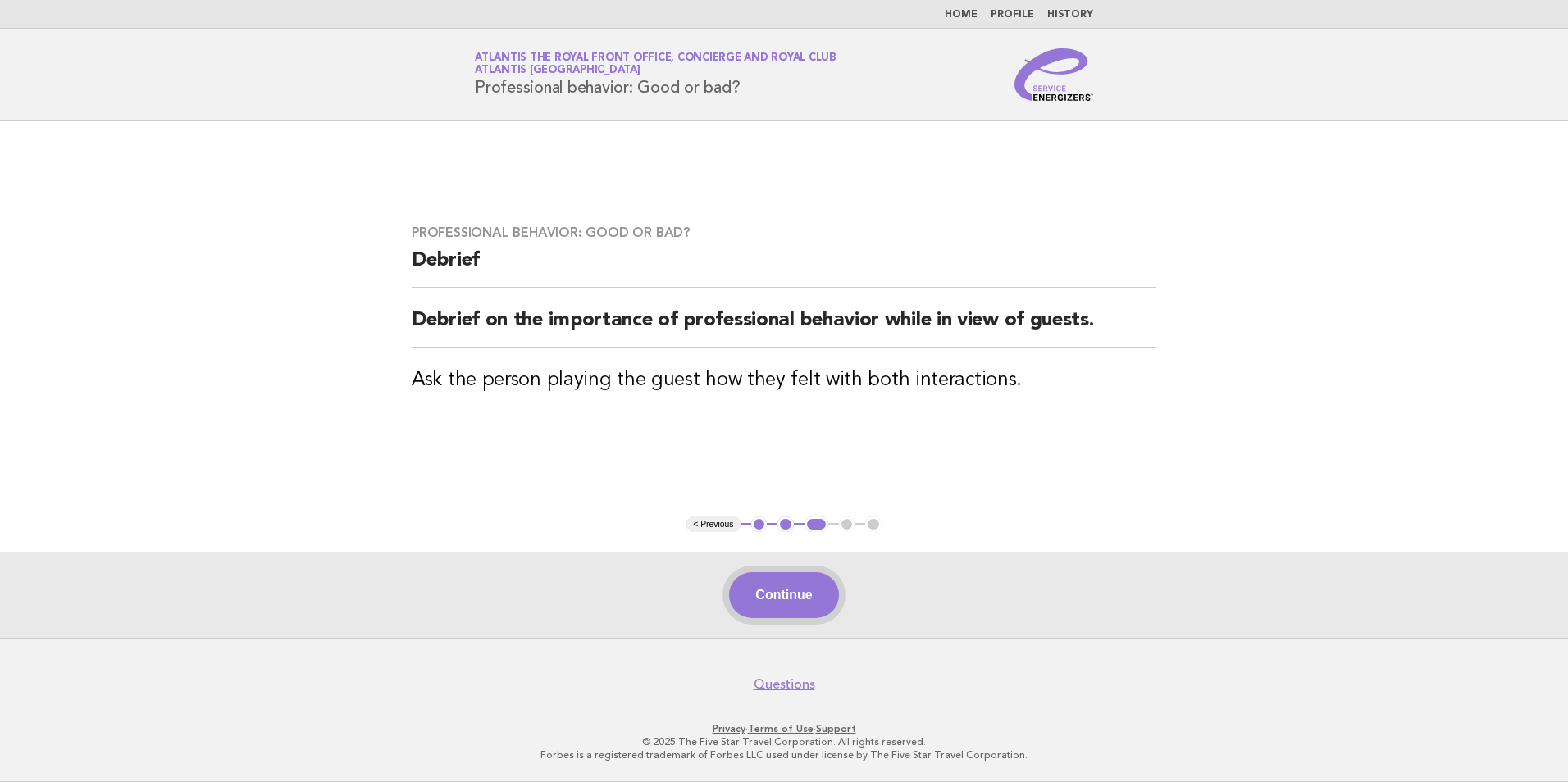
click at [795, 603] on button "Continue" at bounding box center [784, 595] width 109 height 46
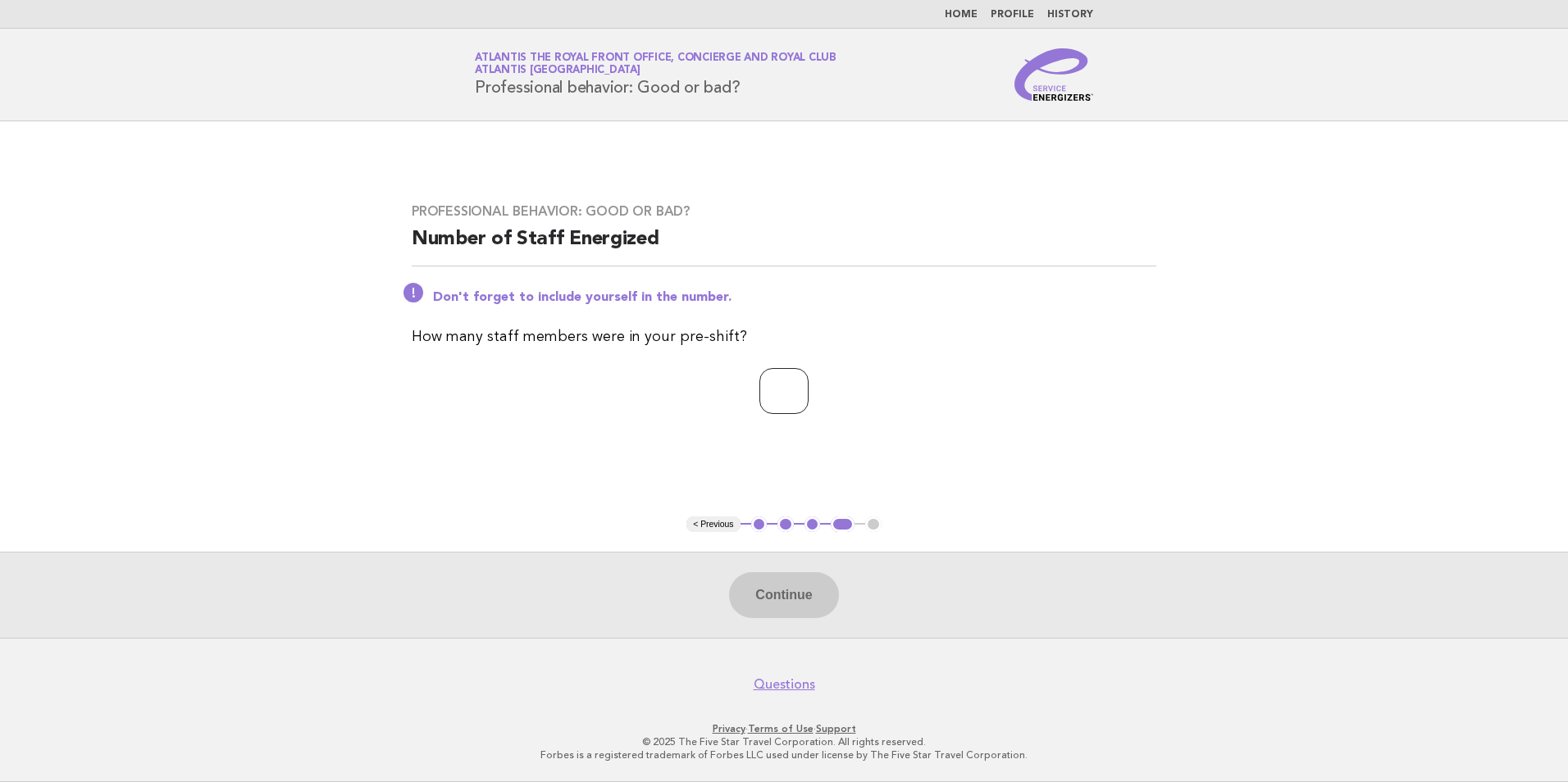
click at [759, 395] on input "number" at bounding box center [784, 391] width 49 height 46
type input "*"
click at [750, 628] on div "Continue" at bounding box center [784, 595] width 1568 height 86
click at [772, 594] on button "Continue" at bounding box center [784, 595] width 109 height 46
